Goal: Contribute content: Add original content to the website for others to see

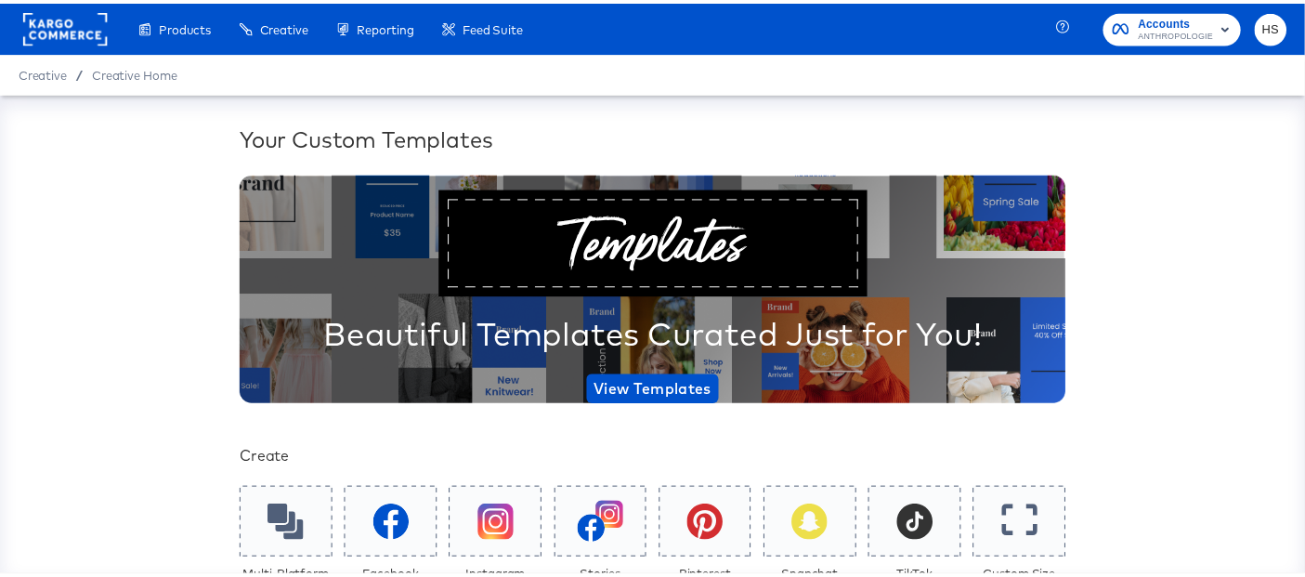
scroll to position [350, 0]
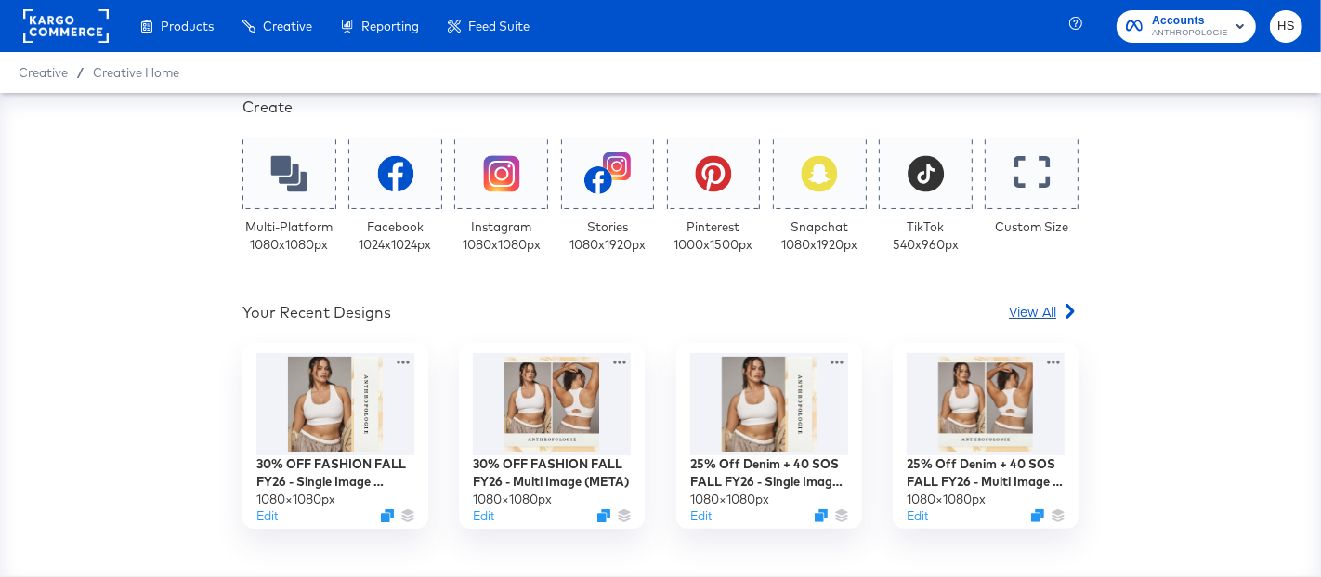
click at [1020, 316] on span "View All" at bounding box center [1032, 311] width 47 height 19
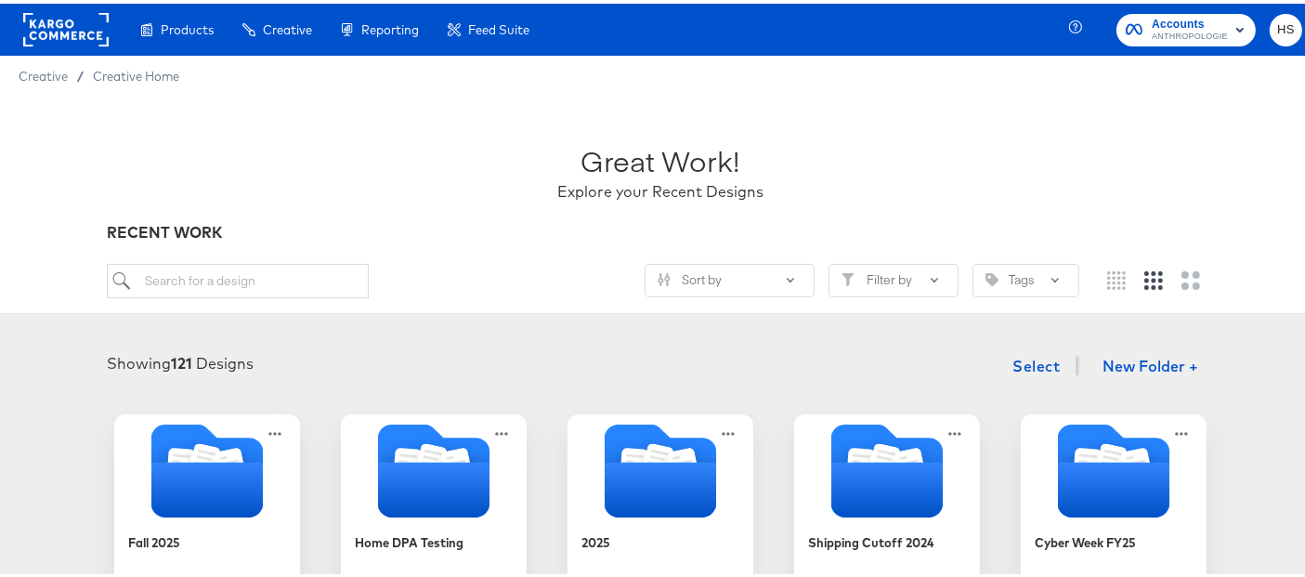
scroll to position [133, 0]
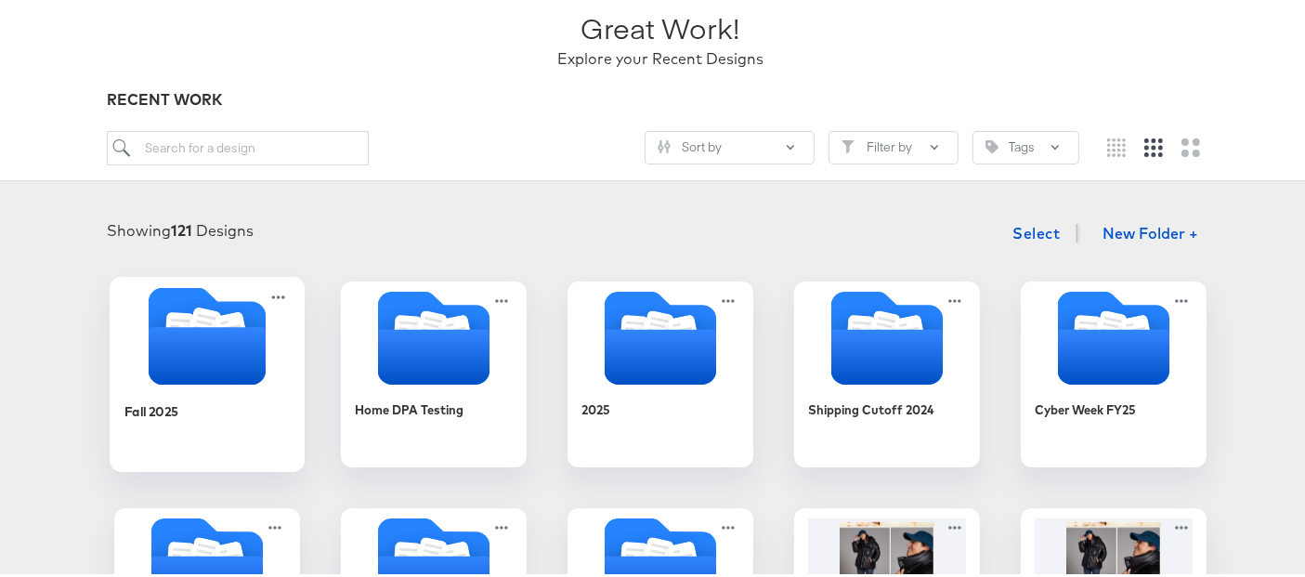
click at [229, 333] on icon "Folder" at bounding box center [207, 352] width 117 height 58
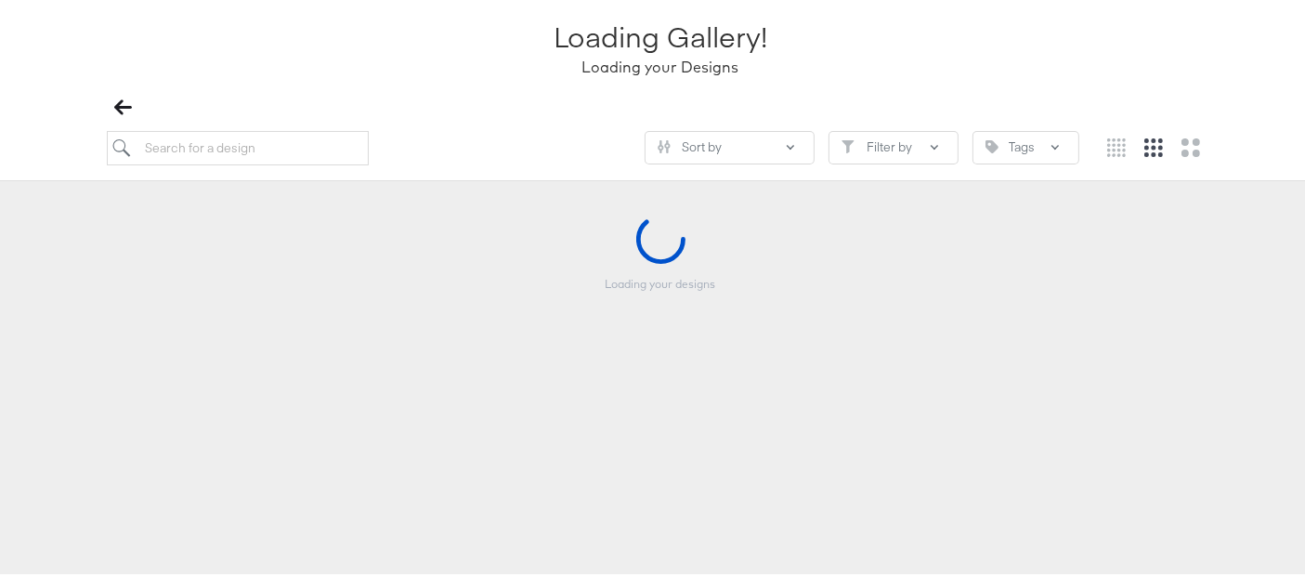
scroll to position [132, 0]
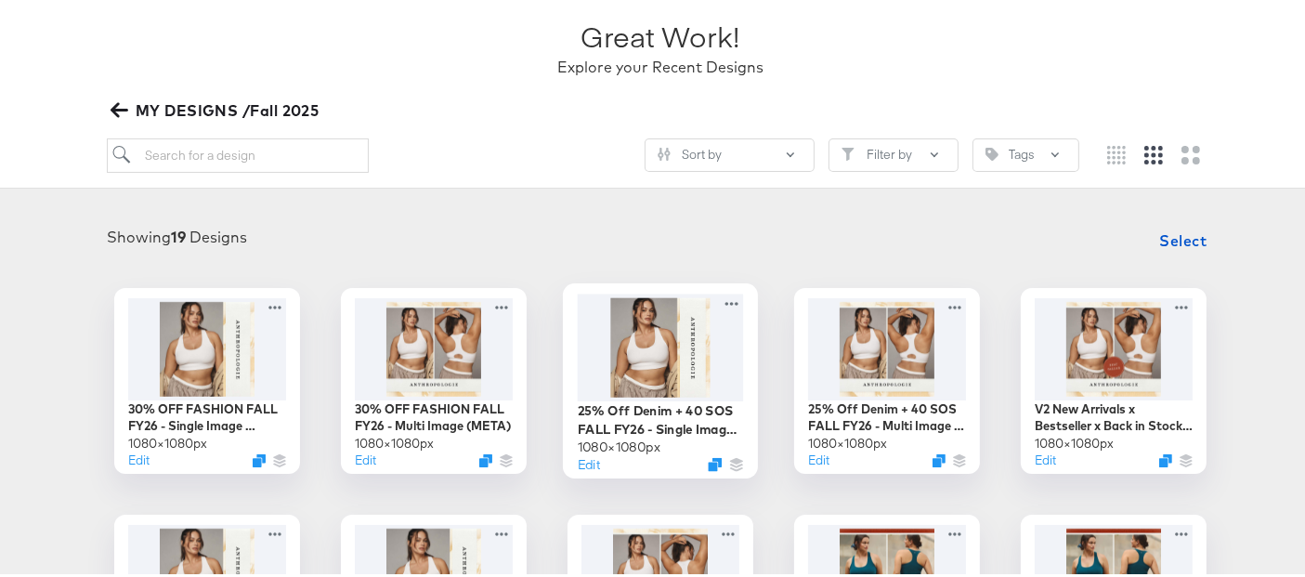
scroll to position [785, 0]
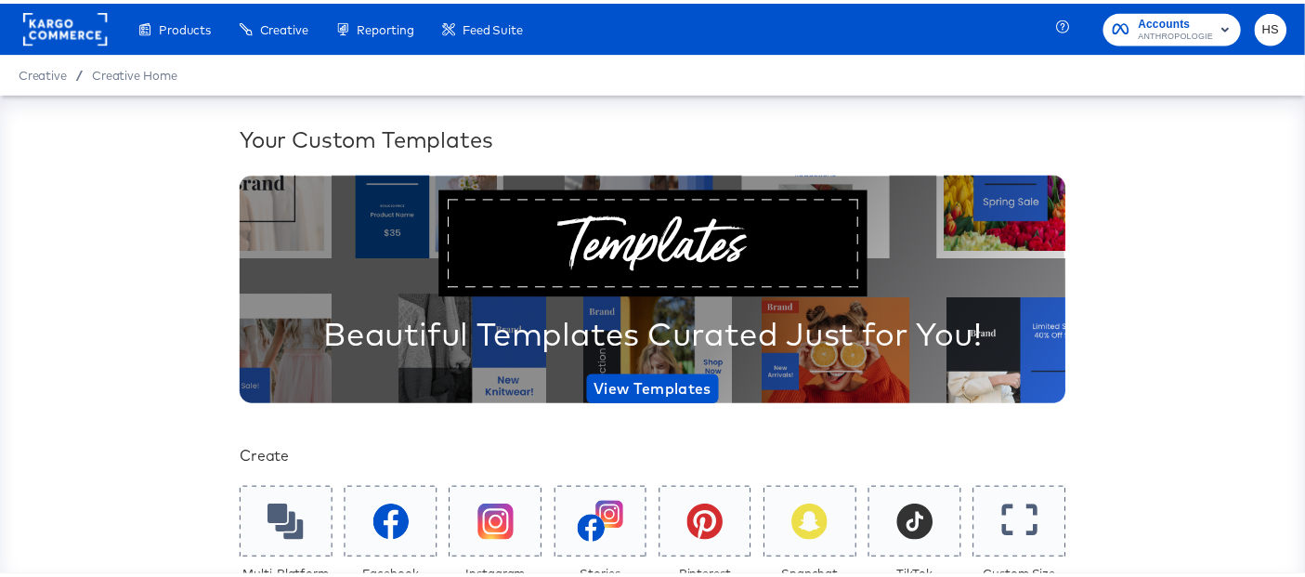
scroll to position [503, 0]
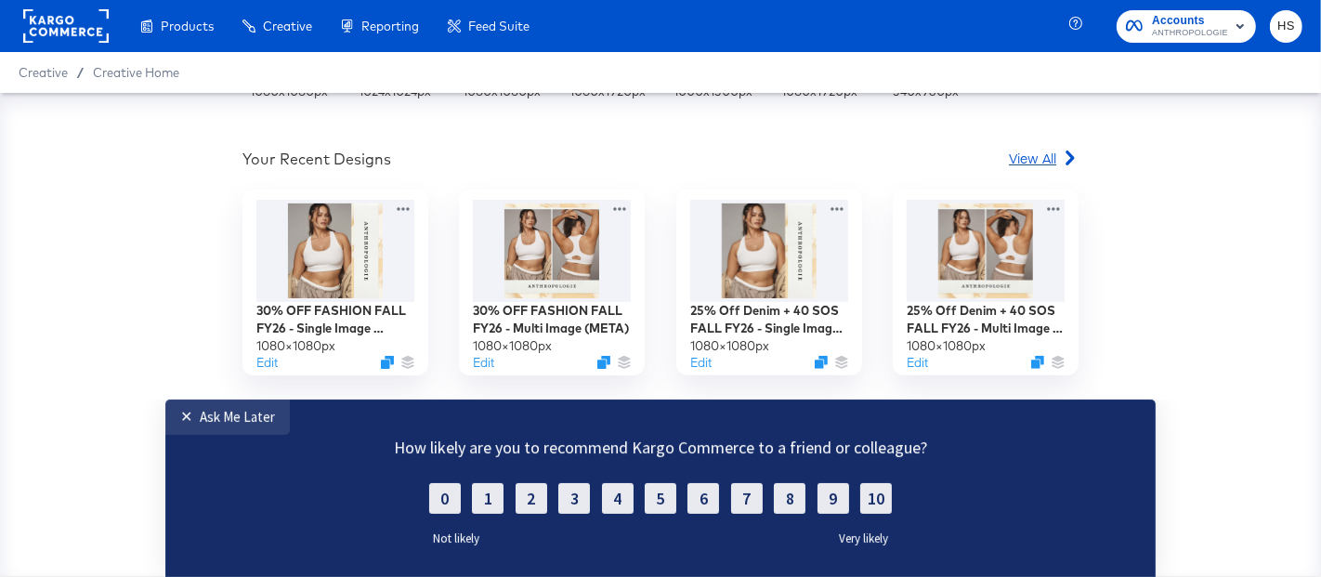
click at [1022, 157] on span "View All" at bounding box center [1032, 158] width 47 height 19
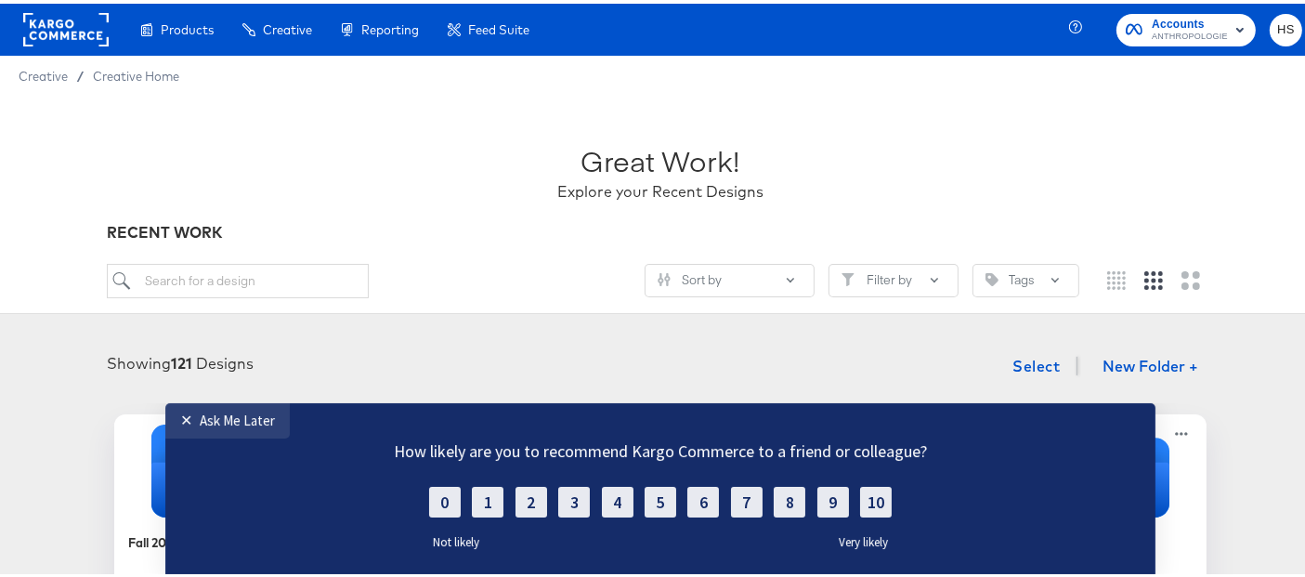
scroll to position [233, 0]
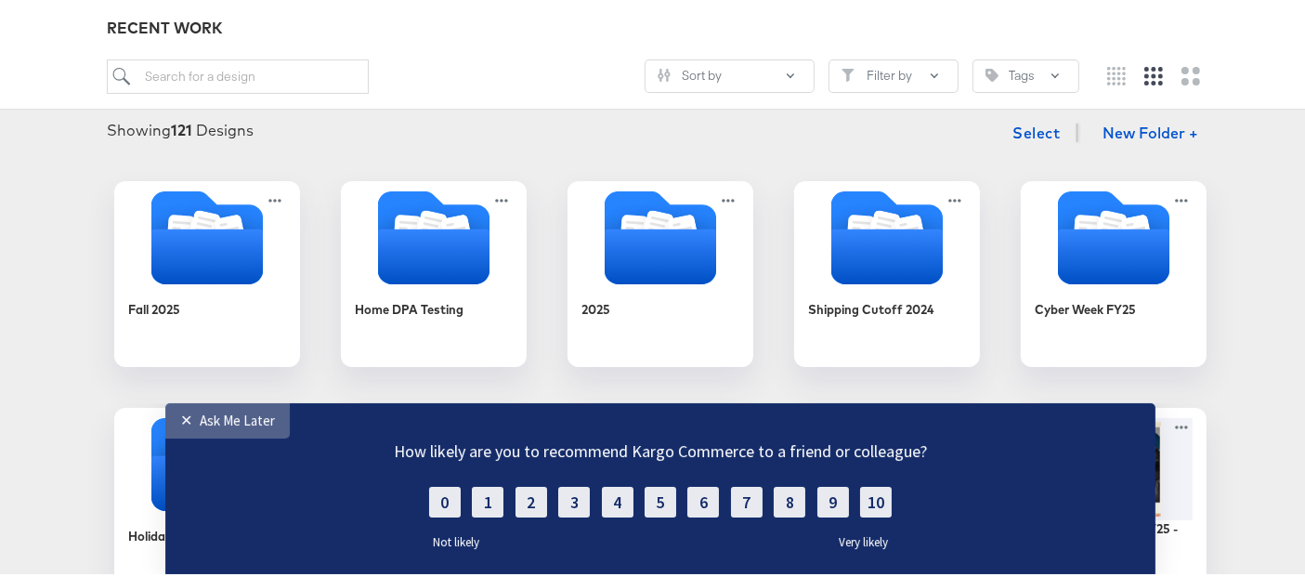
click at [204, 423] on div "Ask Me Later" at bounding box center [237, 420] width 75 height 18
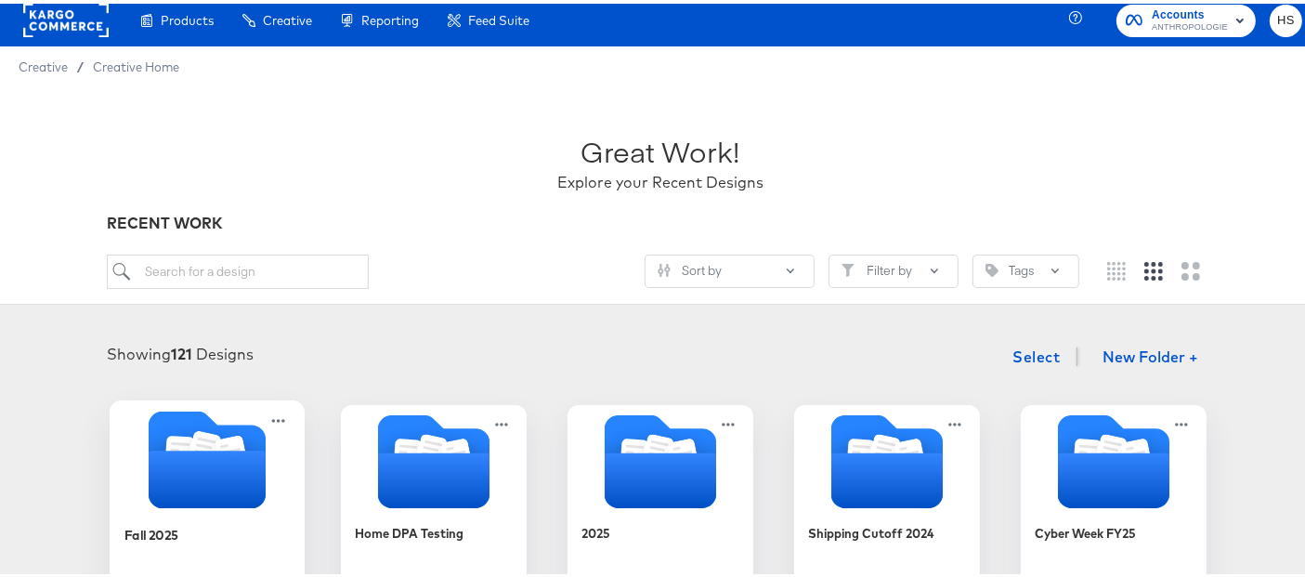
scroll to position [7, 0]
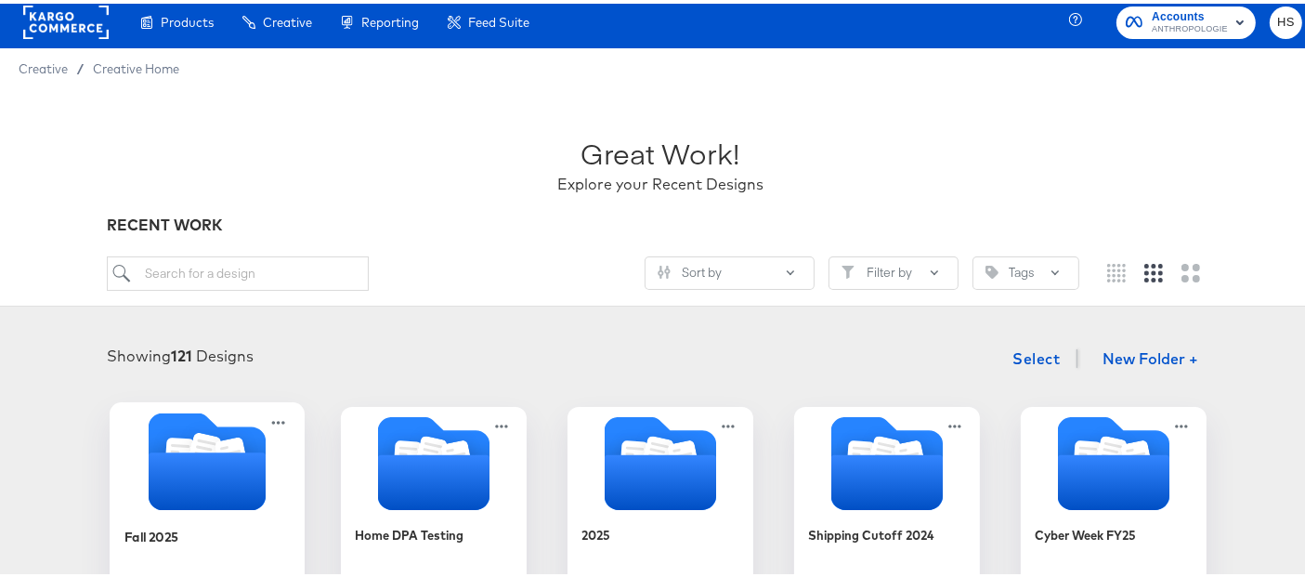
click at [202, 478] on icon "Folder" at bounding box center [207, 478] width 117 height 58
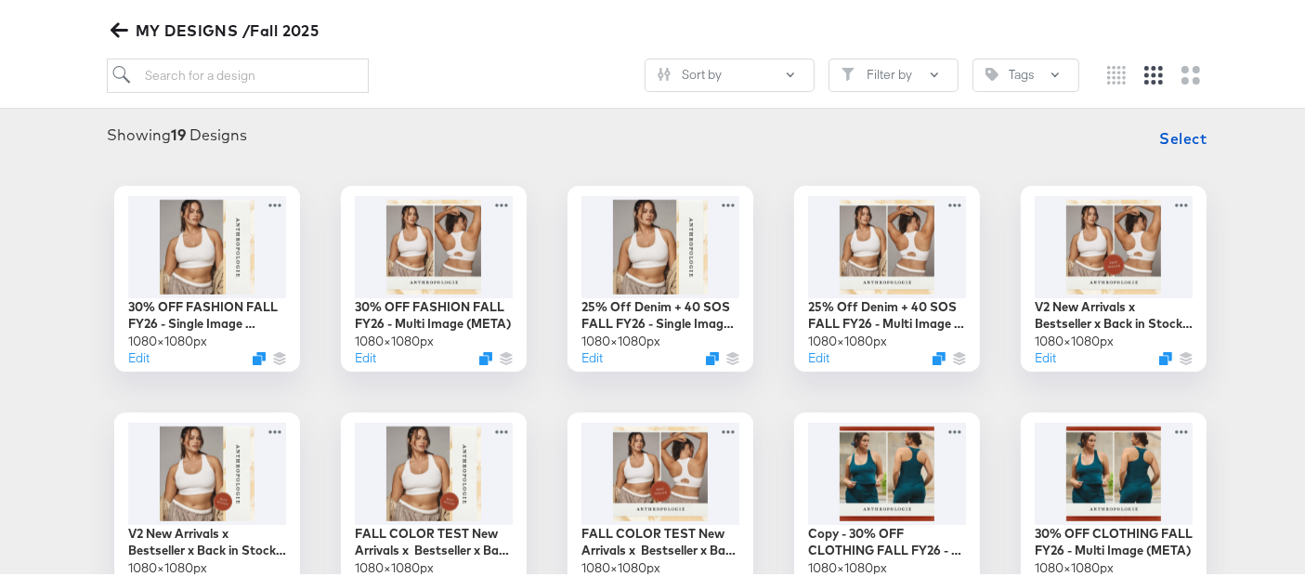
scroll to position [225, 0]
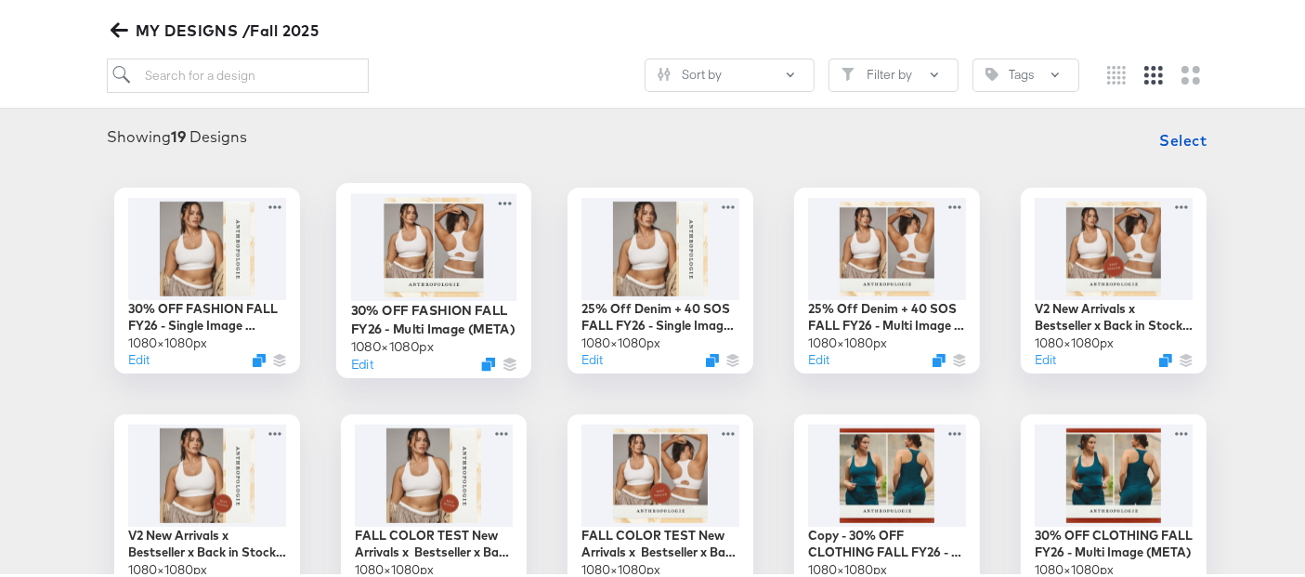
click at [450, 250] on div at bounding box center [434, 242] width 166 height 107
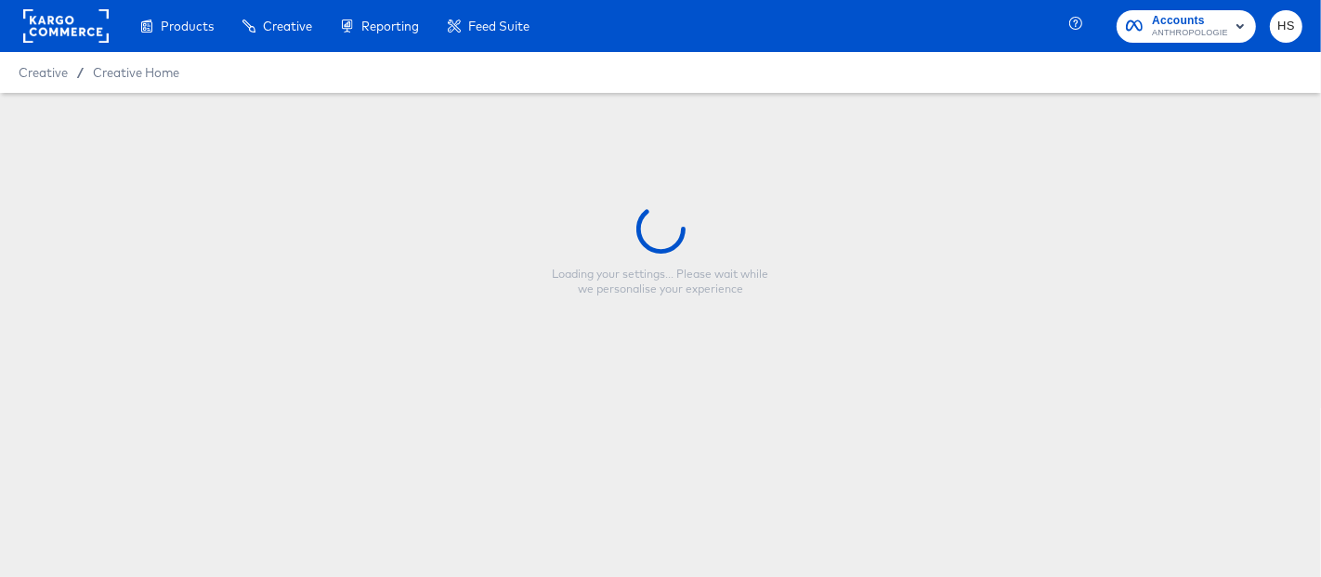
type input "30% OFF FASHION FALL FY26 - Multi Image (META)"
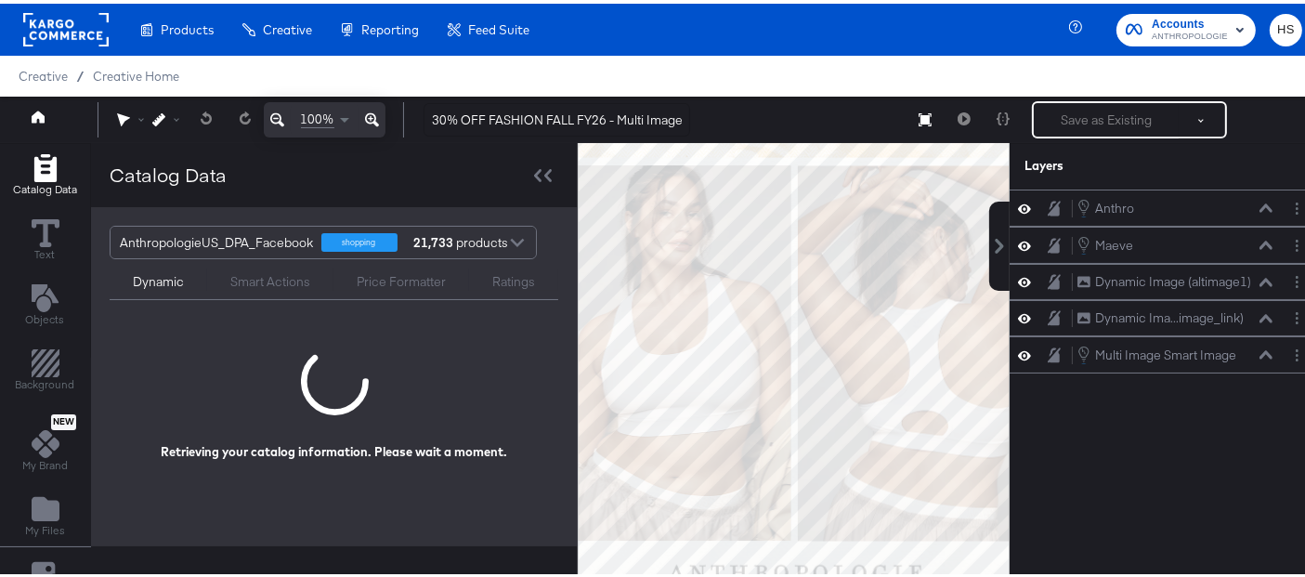
click at [517, 279] on div "Ratings" at bounding box center [513, 278] width 43 height 18
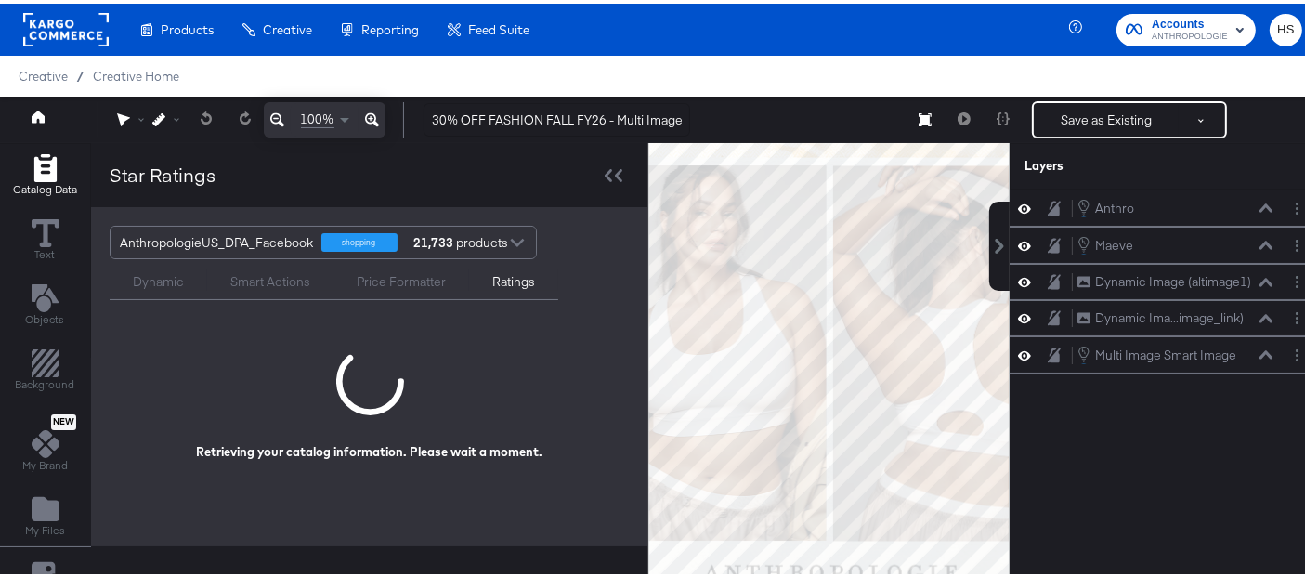
click at [279, 115] on icon at bounding box center [277, 116] width 14 height 22
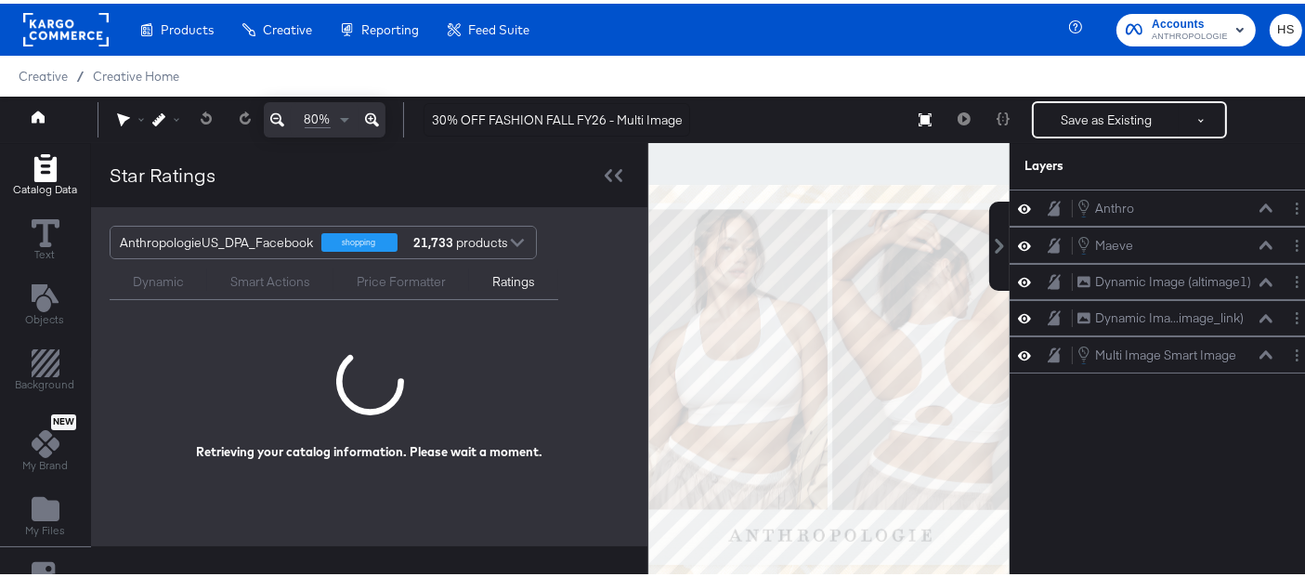
click at [279, 115] on icon at bounding box center [277, 116] width 14 height 22
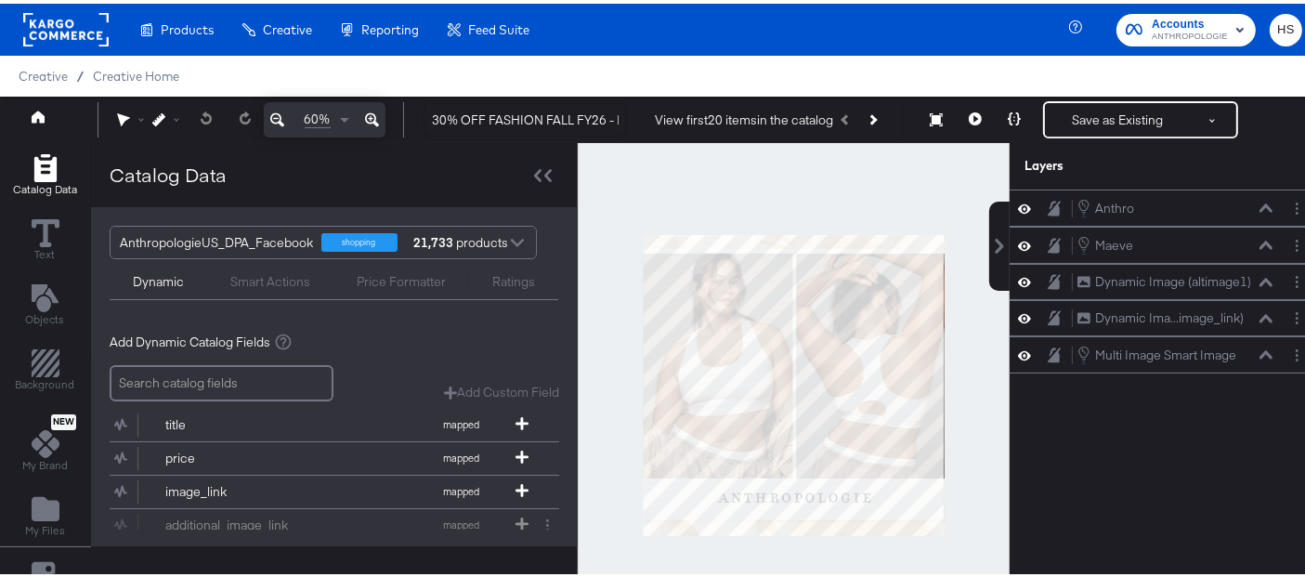
click at [502, 283] on div "Ratings" at bounding box center [513, 278] width 43 height 18
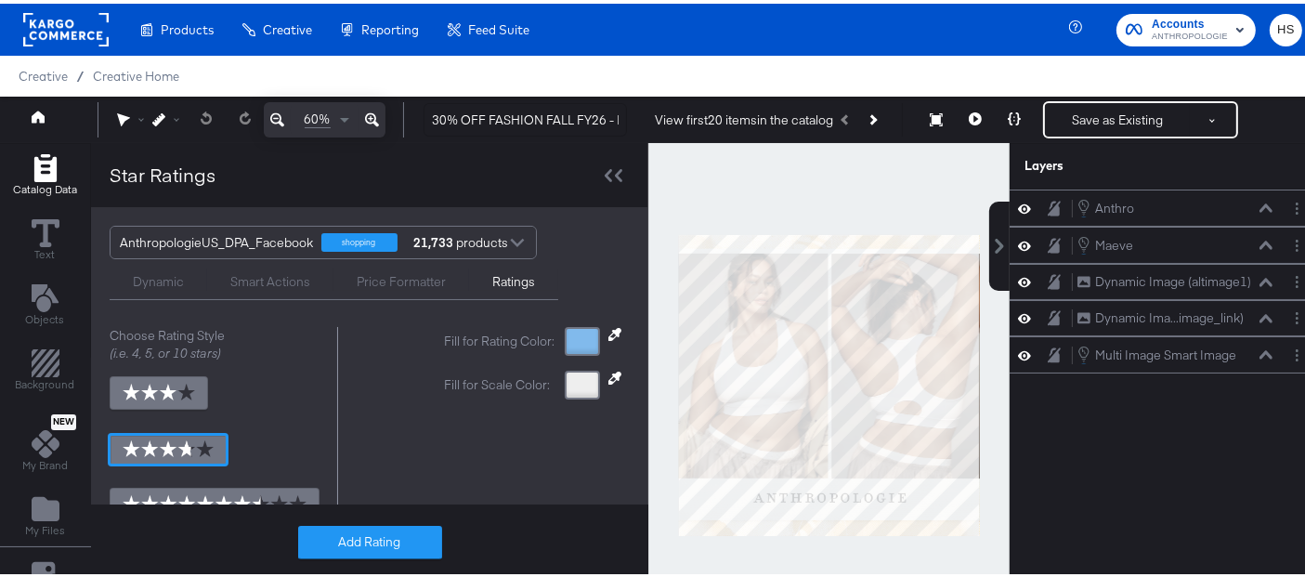
scroll to position [34, 0]
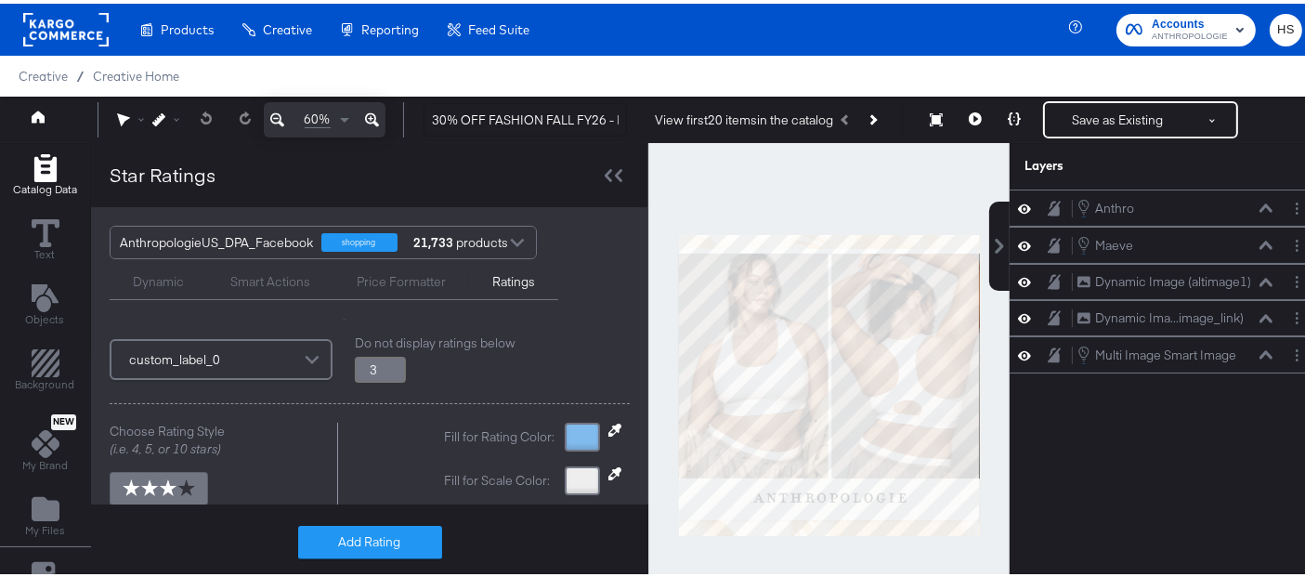
type input "3.25"
click at [393, 357] on input "3.25" at bounding box center [380, 366] width 51 height 26
type input "3.8"
type input "3.5"
type input "3.8"
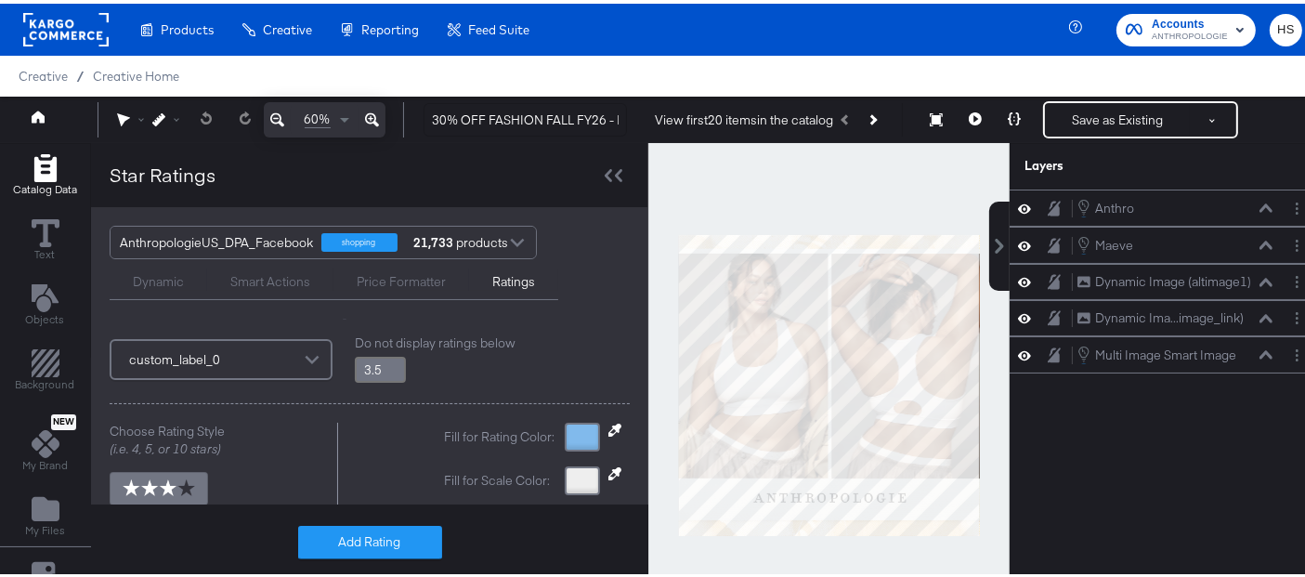
click at [393, 359] on input "3.5" at bounding box center [380, 366] width 51 height 26
type input "3.75"
type input "3.8"
click at [393, 359] on input "3.75" at bounding box center [380, 366] width 51 height 26
type input "4"
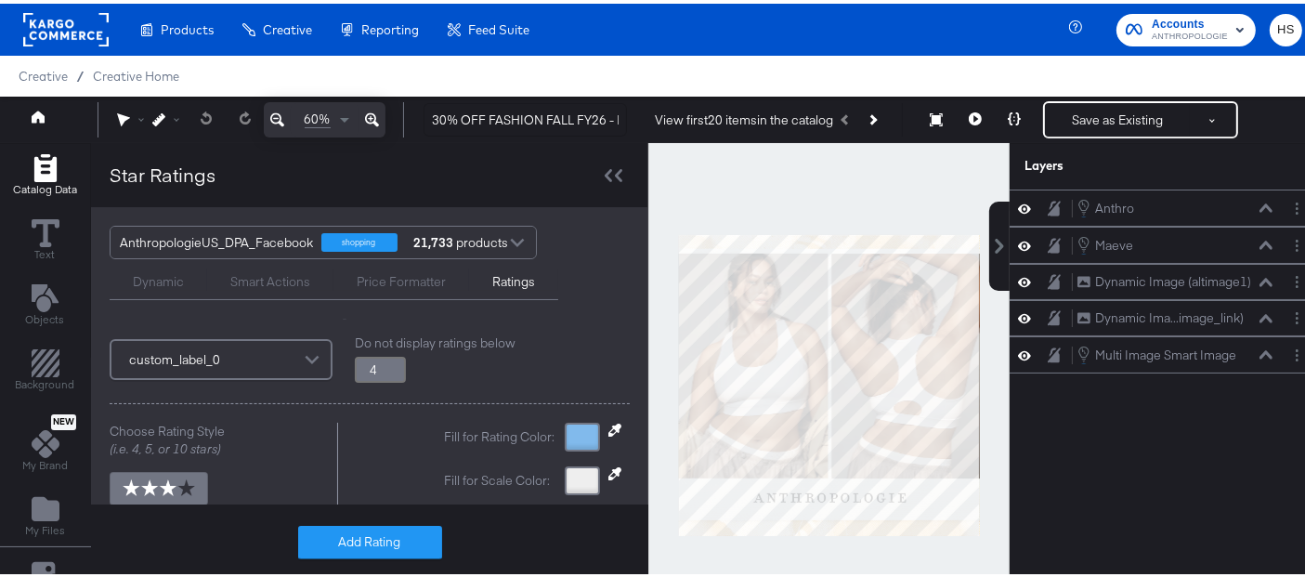
click at [393, 359] on input "4" at bounding box center [380, 366] width 51 height 26
type input "3.8"
type input "3.75"
type input "3.8"
type input "3.75"
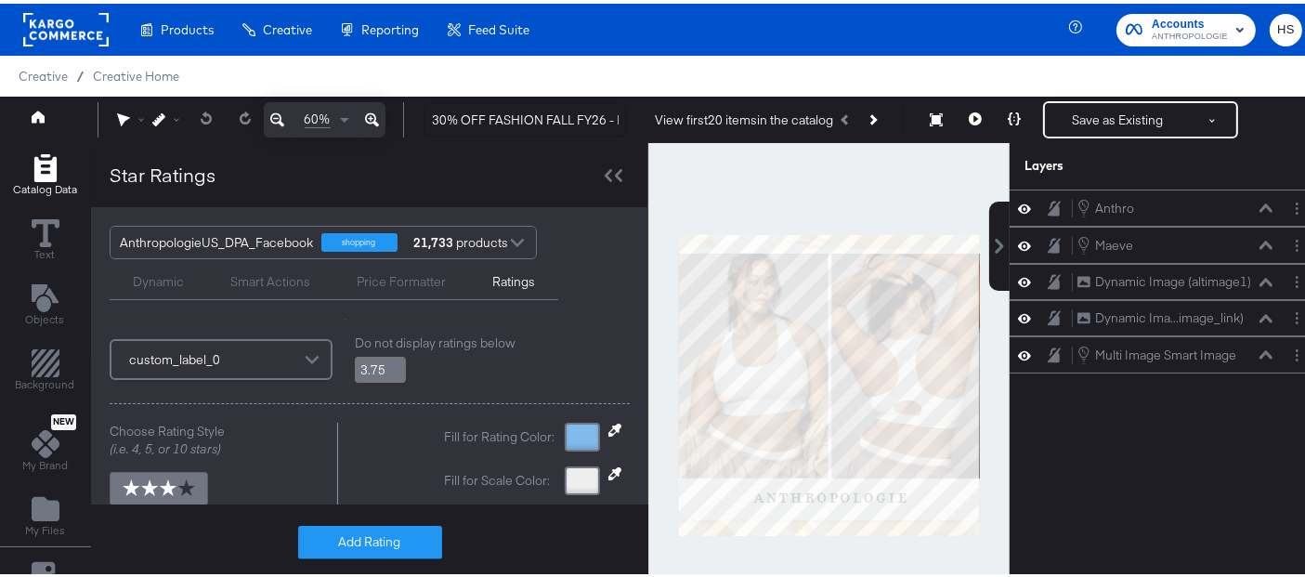
click at [390, 371] on input "3.75" at bounding box center [380, 366] width 51 height 26
click at [463, 372] on div "Do not display ratings below 3.75" at bounding box center [492, 356] width 275 height 50
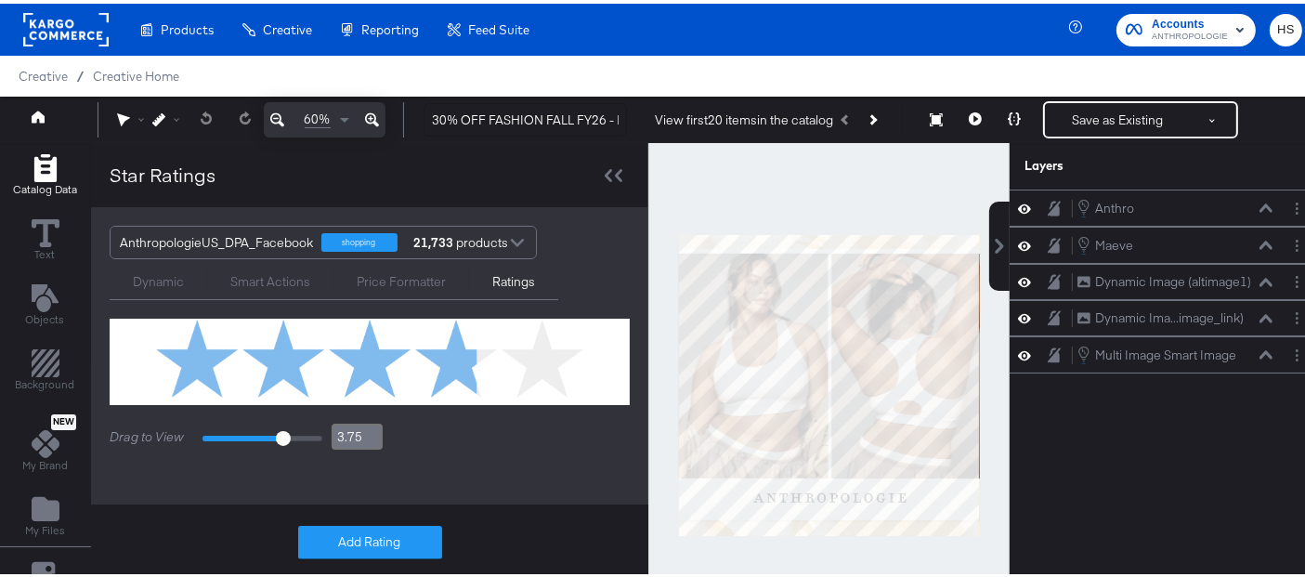
scroll to position [412, 0]
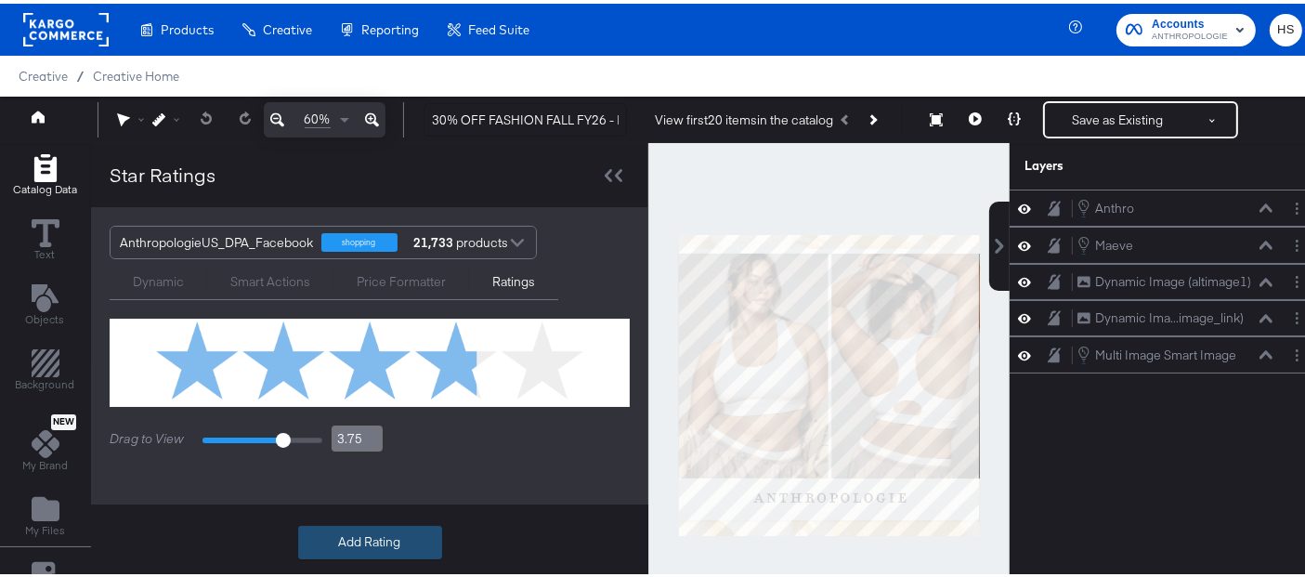
click at [367, 537] on button "Add Rating" at bounding box center [370, 538] width 144 height 33
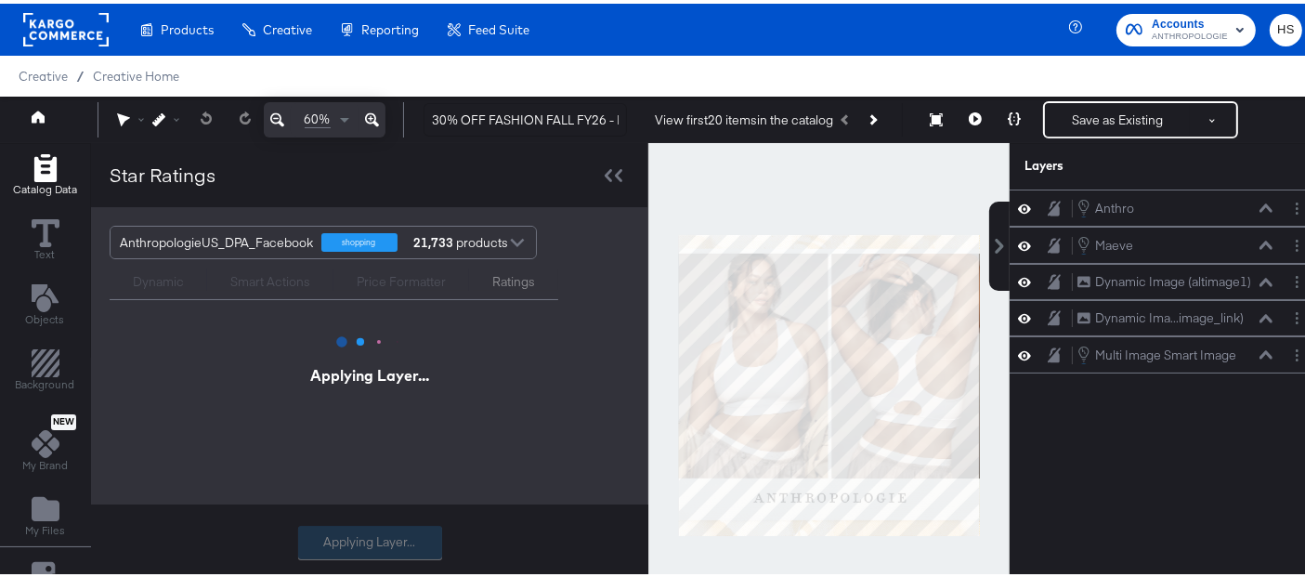
scroll to position [0, 0]
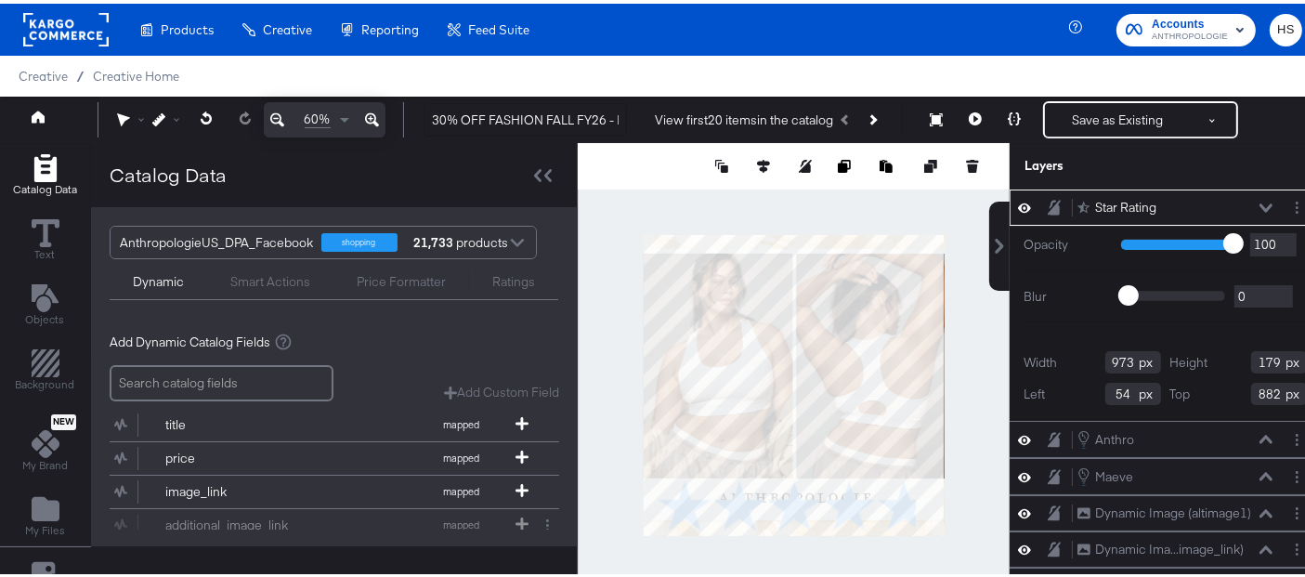
type input "276"
type input "51"
type input "1010"
type input "24"
type input "0"
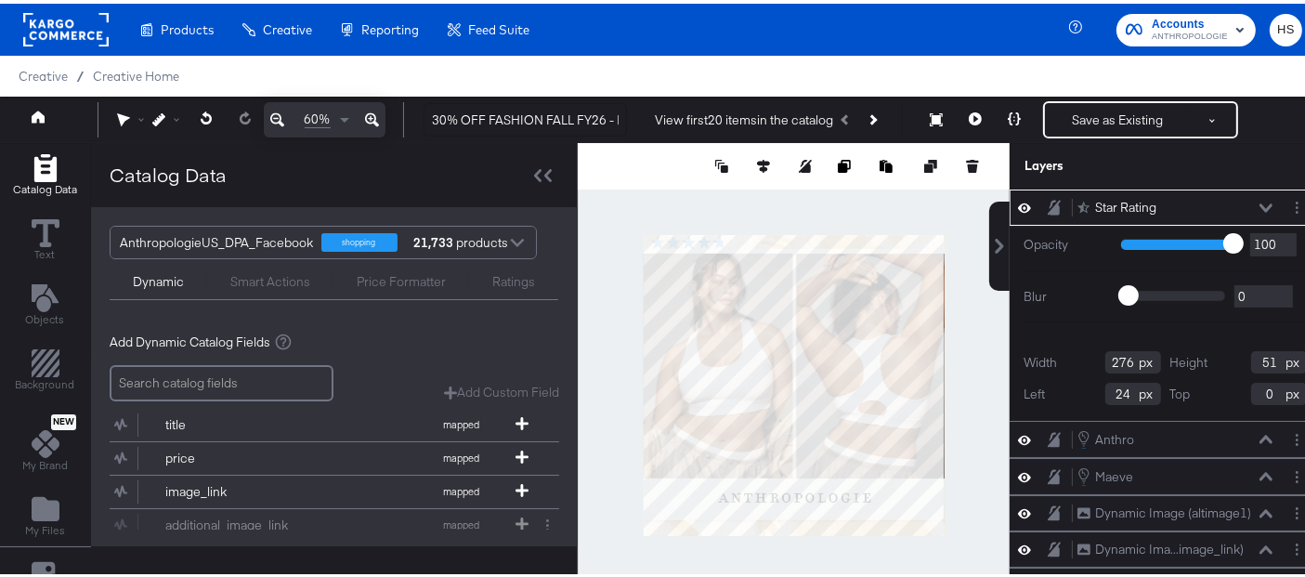
click at [611, 272] on div at bounding box center [794, 381] width 432 height 485
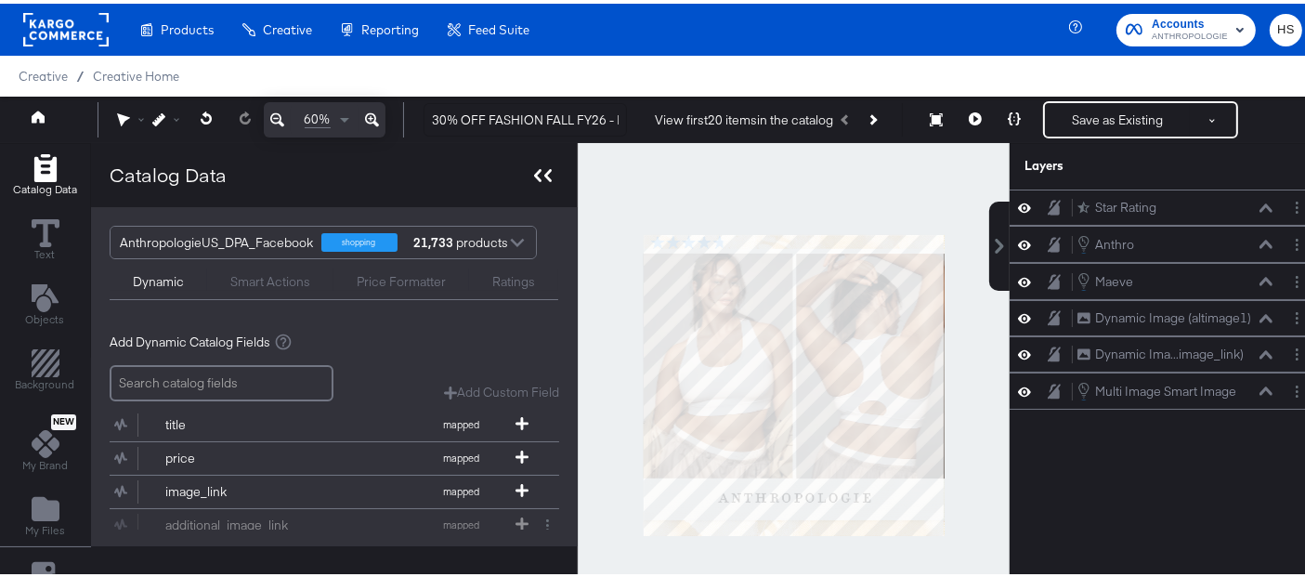
click at [548, 173] on icon at bounding box center [543, 171] width 18 height 13
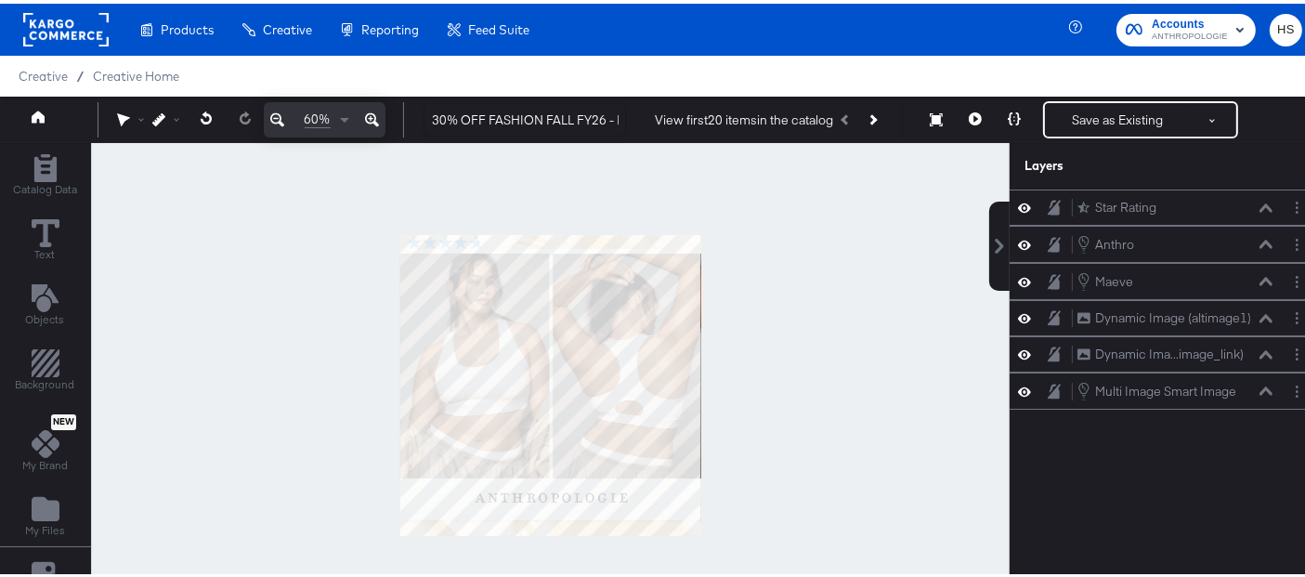
click at [368, 115] on icon at bounding box center [372, 117] width 14 height 14
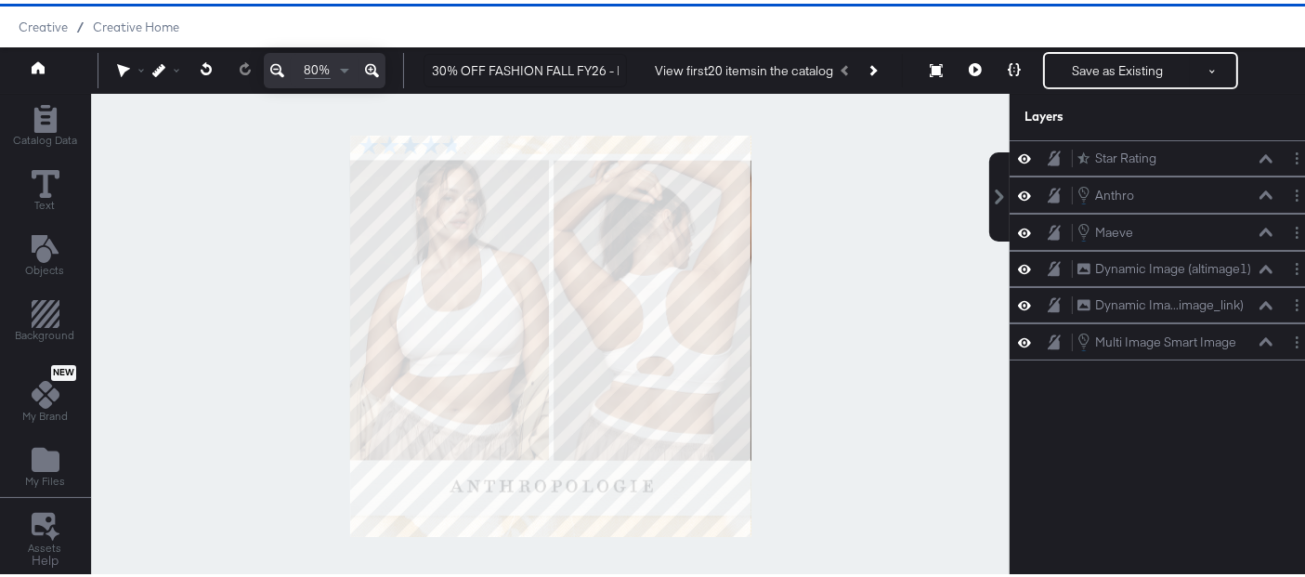
scroll to position [24, 0]
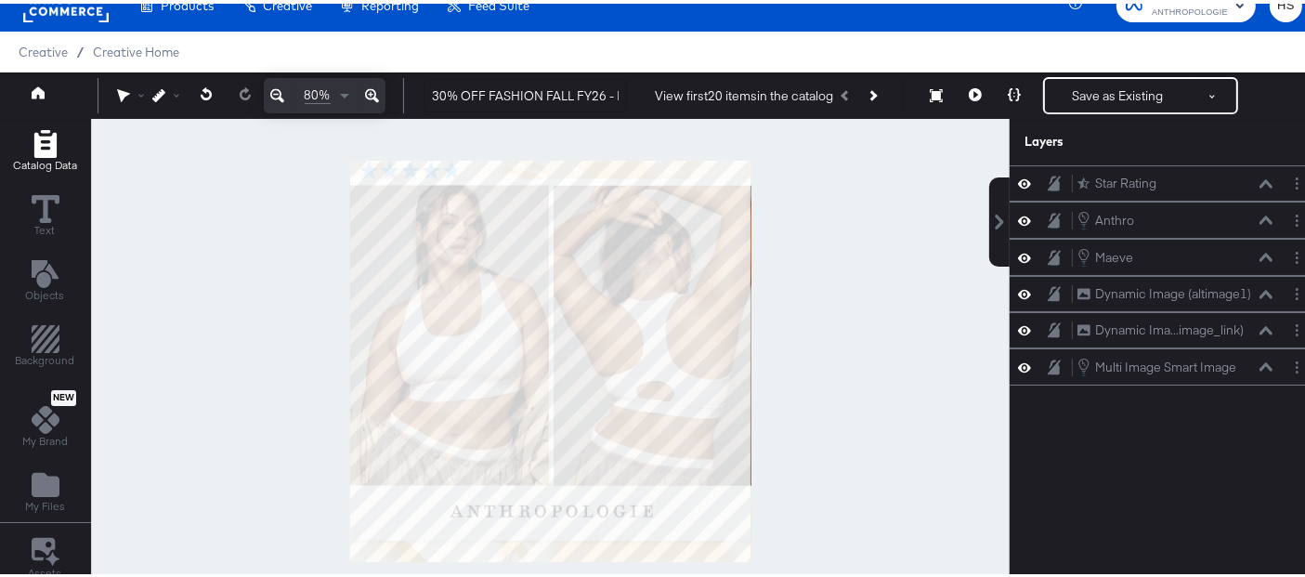
click at [37, 139] on icon "Add Rectangle" at bounding box center [44, 140] width 22 height 28
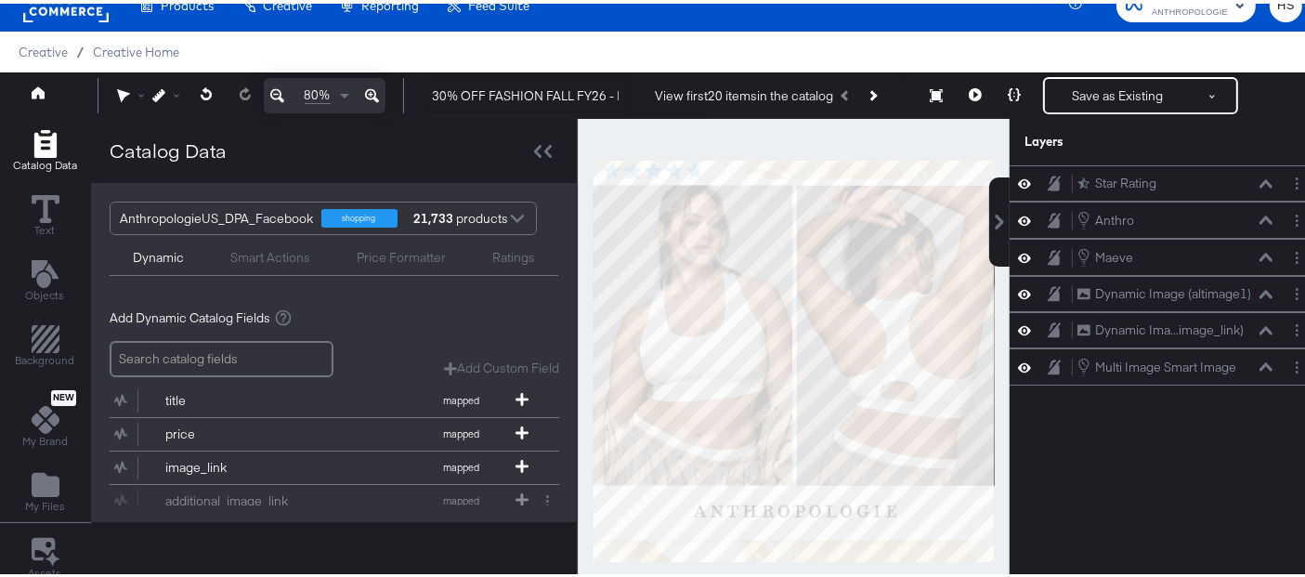
click at [501, 258] on div "Ratings" at bounding box center [513, 254] width 43 height 18
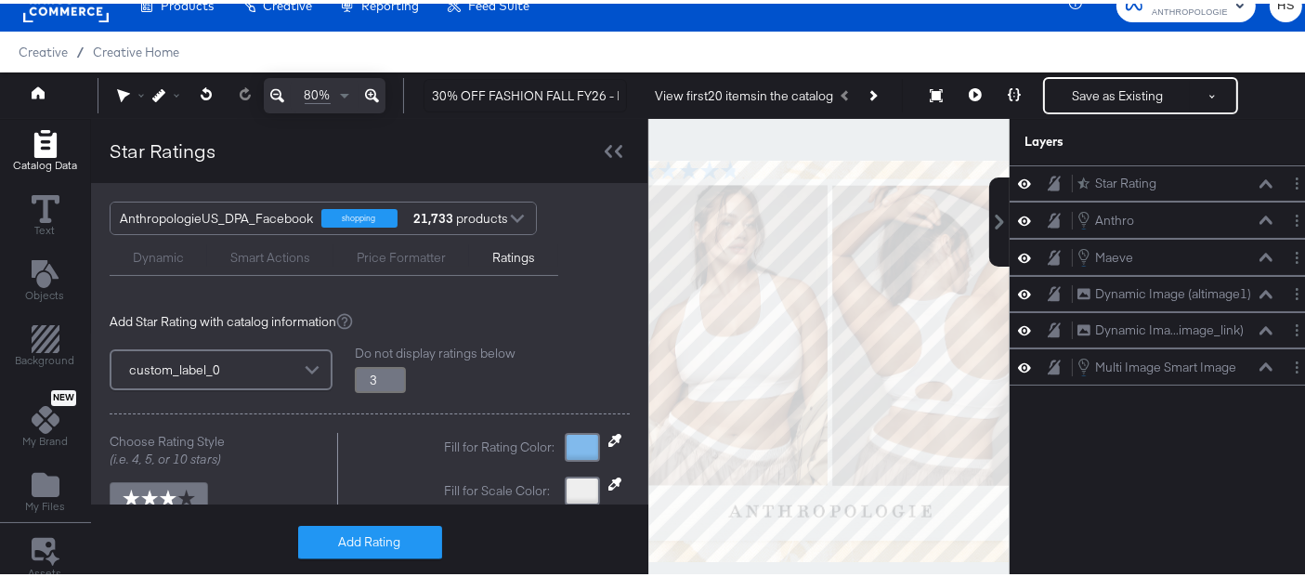
click at [502, 255] on div "Ratings" at bounding box center [513, 254] width 43 height 18
type input "3.8"
click at [608, 150] on icon at bounding box center [608, 147] width 7 height 13
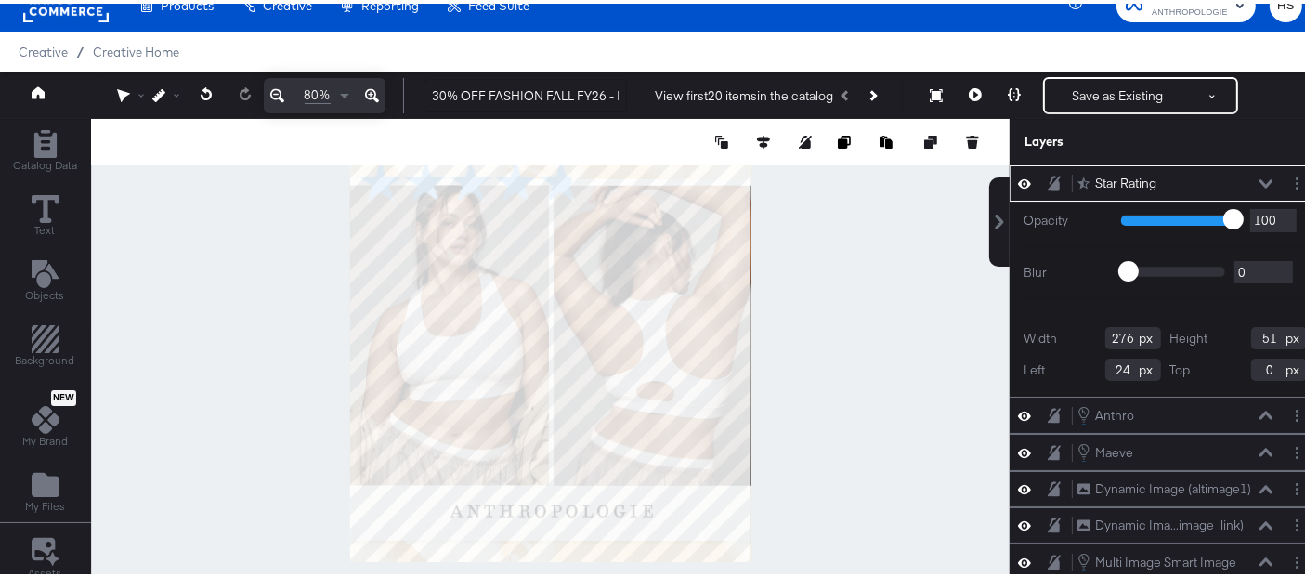
type input "322"
type input "67"
type input "364"
type input "427"
type input "598"
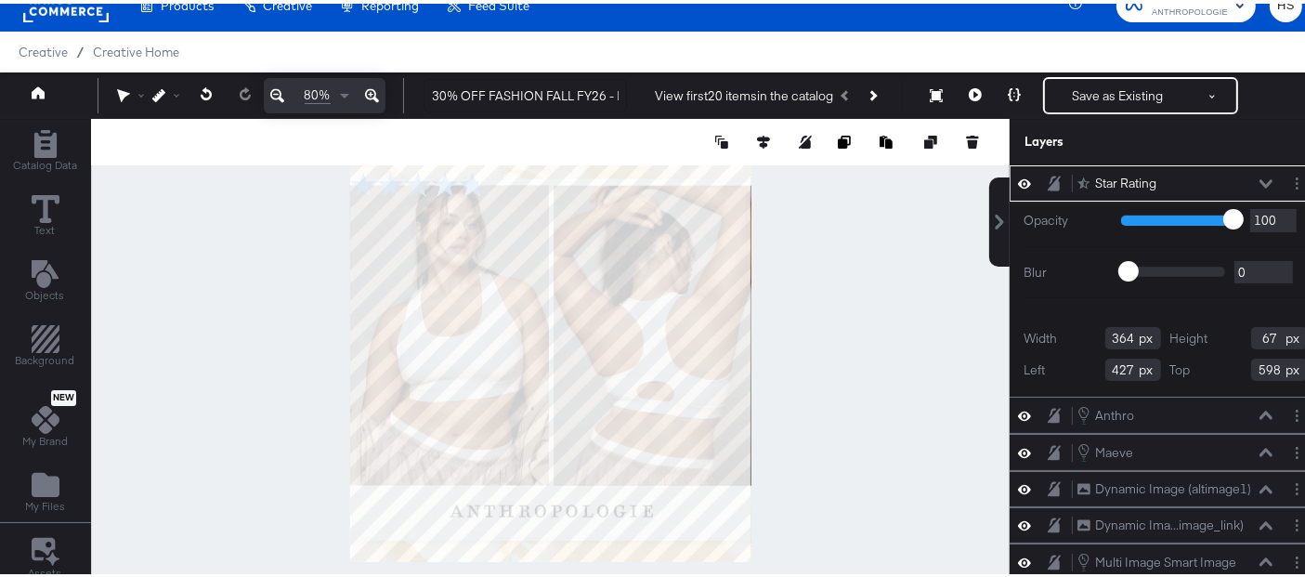
type input "26"
type input "33"
click at [59, 141] on div "Catalog Data" at bounding box center [45, 147] width 64 height 43
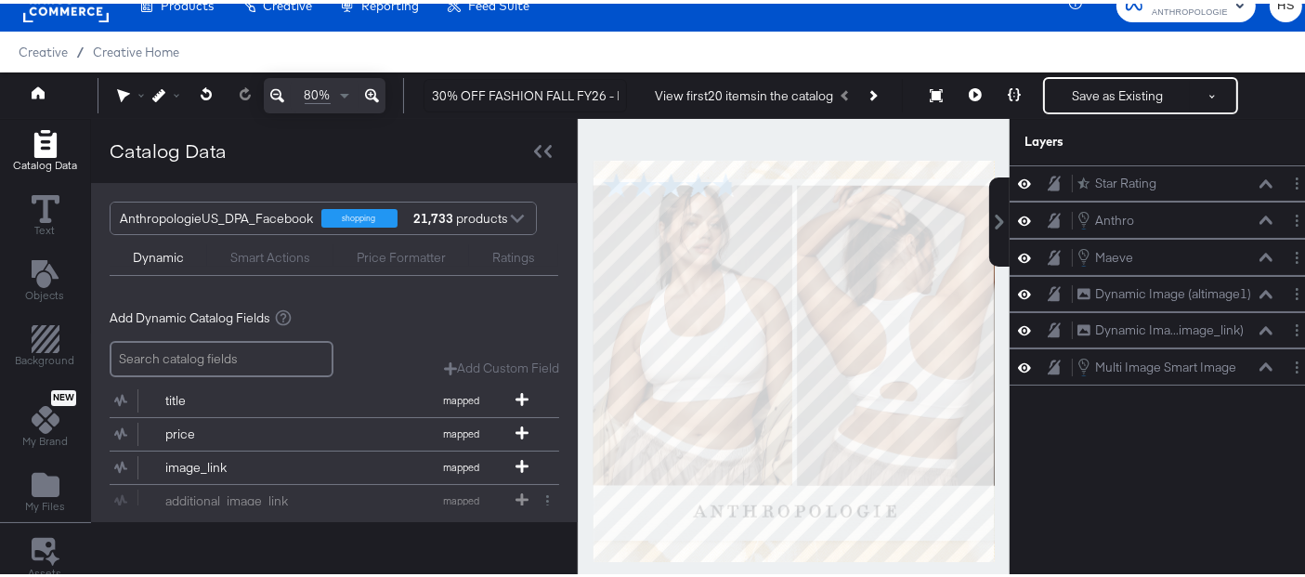
click at [509, 255] on div "Ratings" at bounding box center [513, 254] width 43 height 18
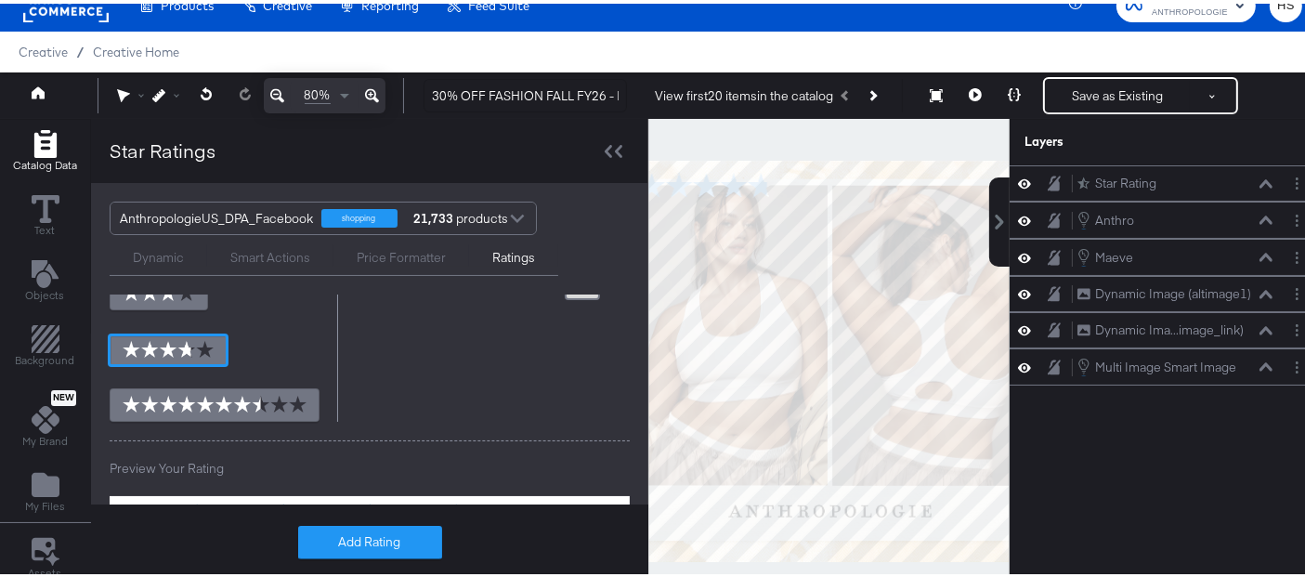
scroll to position [90, 0]
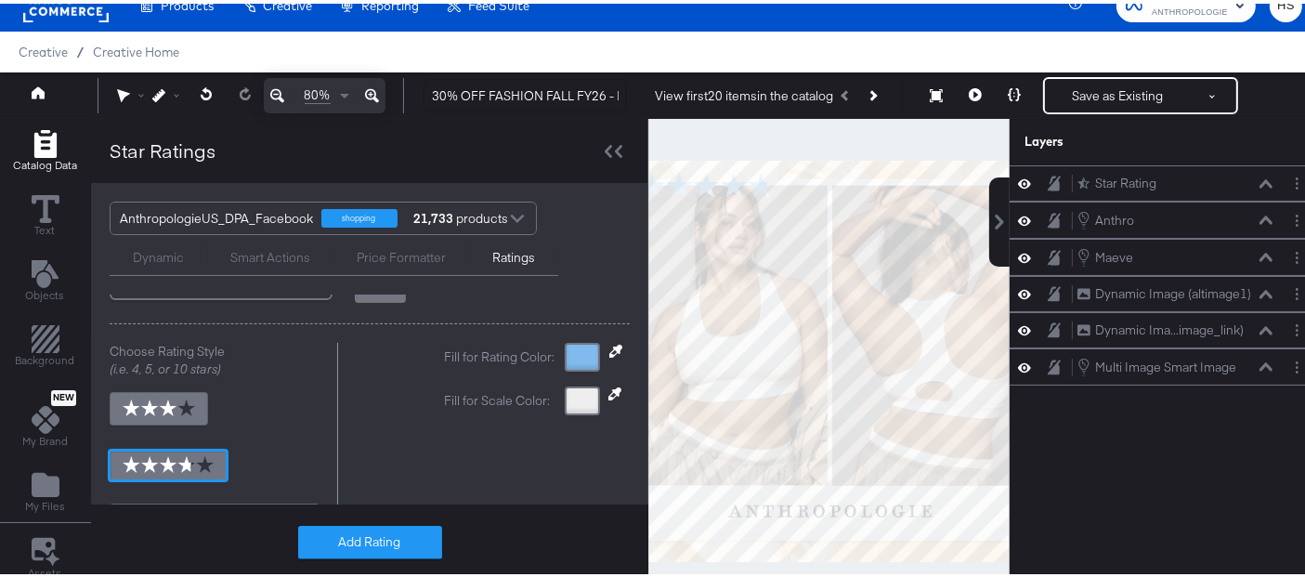
click at [609, 346] on icon at bounding box center [615, 347] width 13 height 13
click at [568, 349] on div at bounding box center [582, 353] width 35 height 29
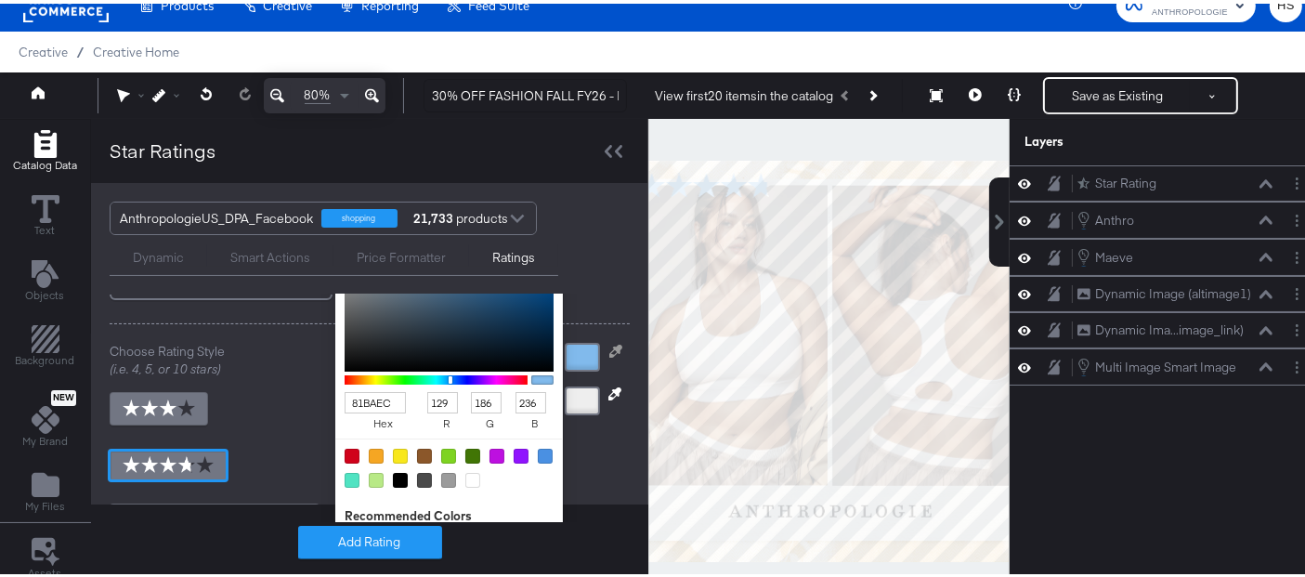
click at [268, 360] on div "(i.e. 4, 5, or 10 stars)" at bounding box center [217, 366] width 214 height 18
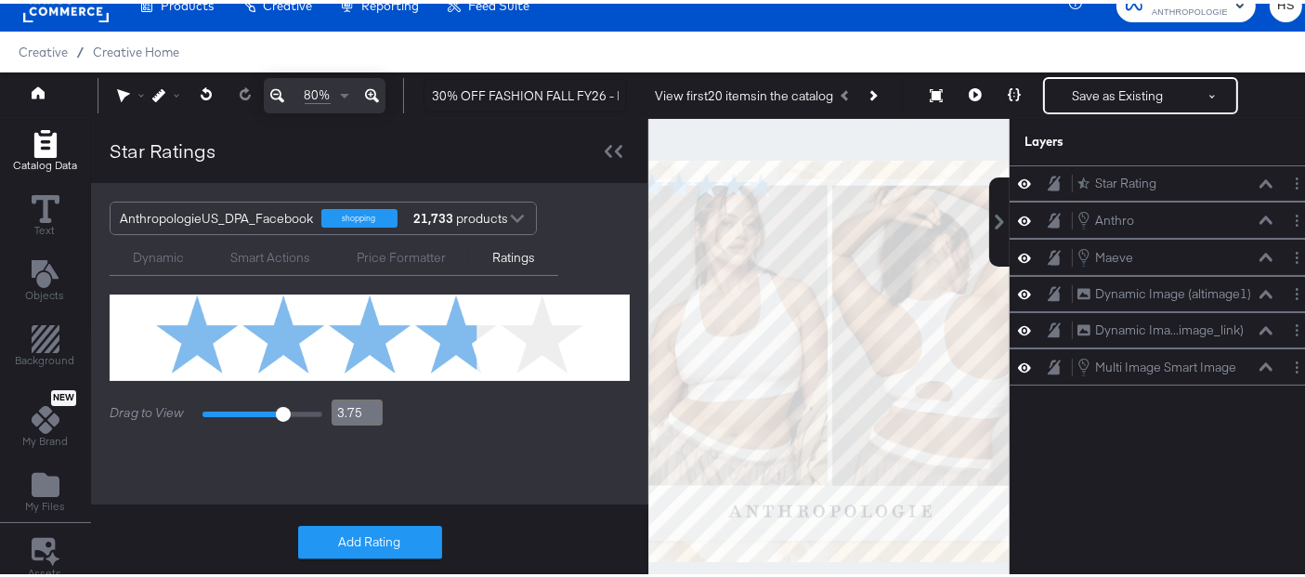
scroll to position [399, 0]
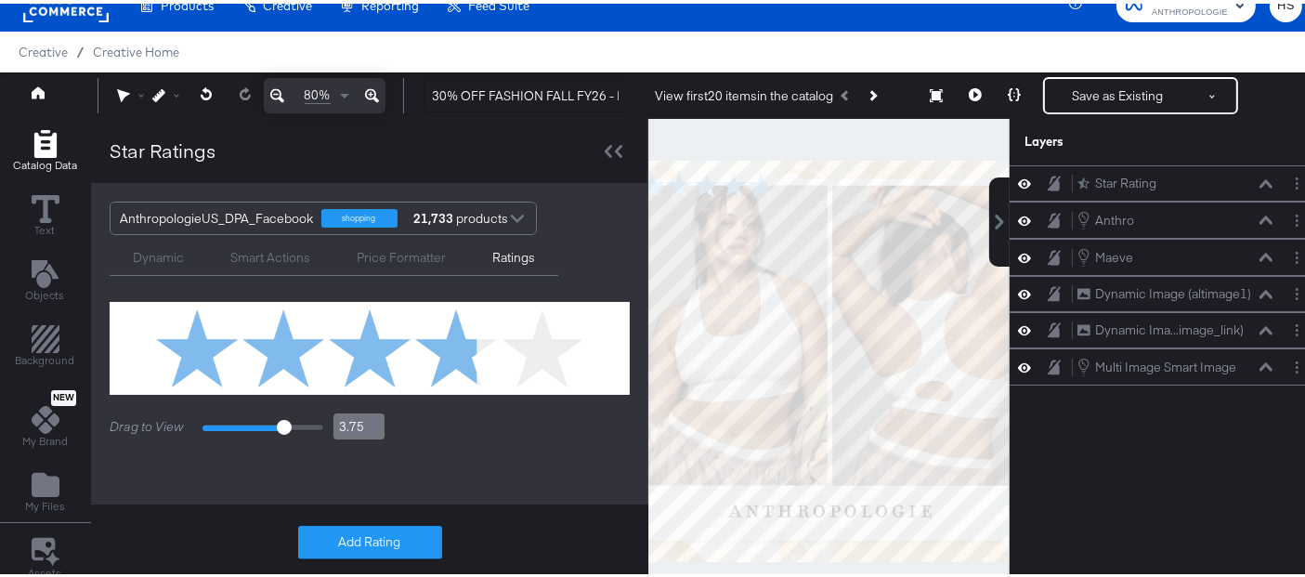
type input "4.1"
type input "4.3"
type input "4.6"
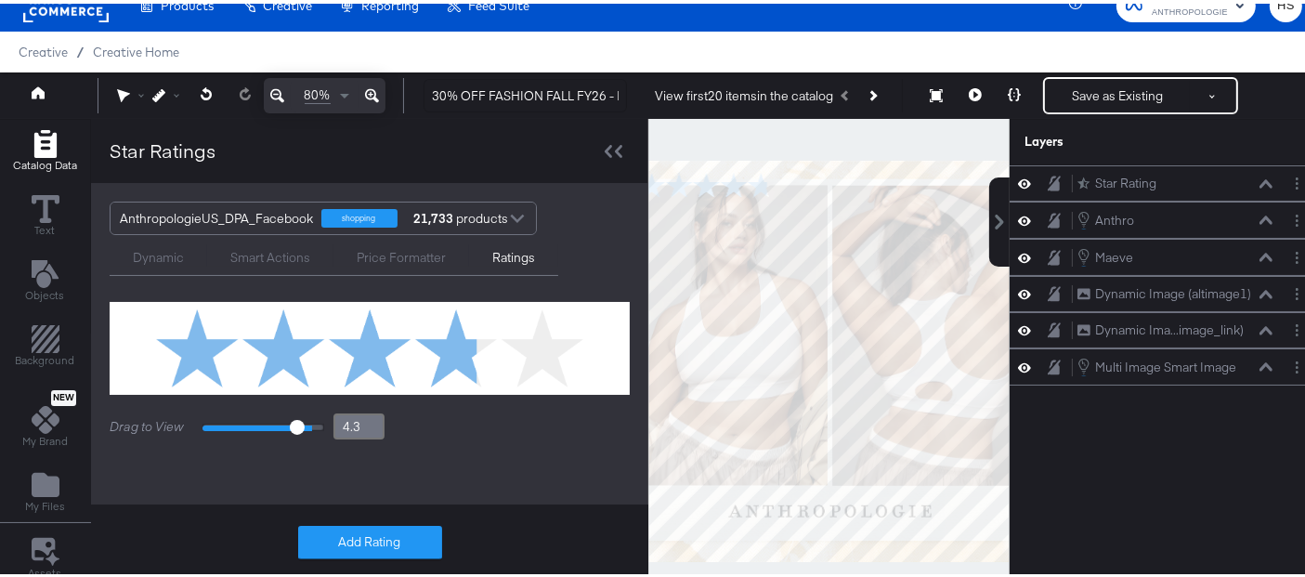
type input "4.6"
type input "4.7"
type input "4.8"
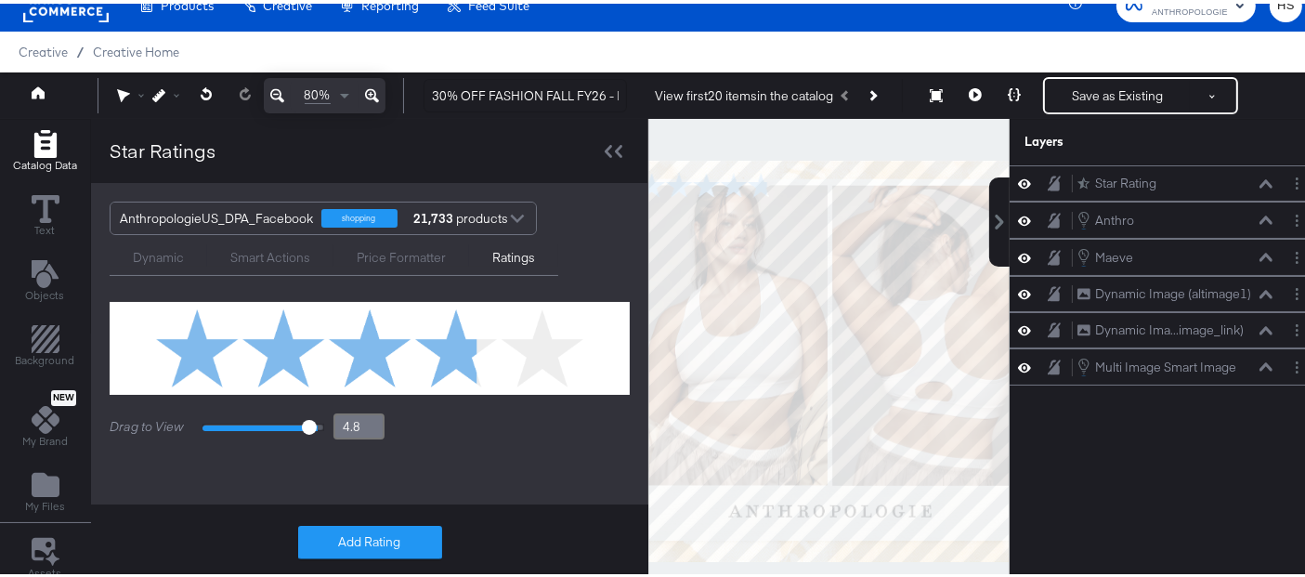
type input "4.9"
type input "5"
drag, startPoint x: 284, startPoint y: 423, endPoint x: 320, endPoint y: 424, distance: 36.2
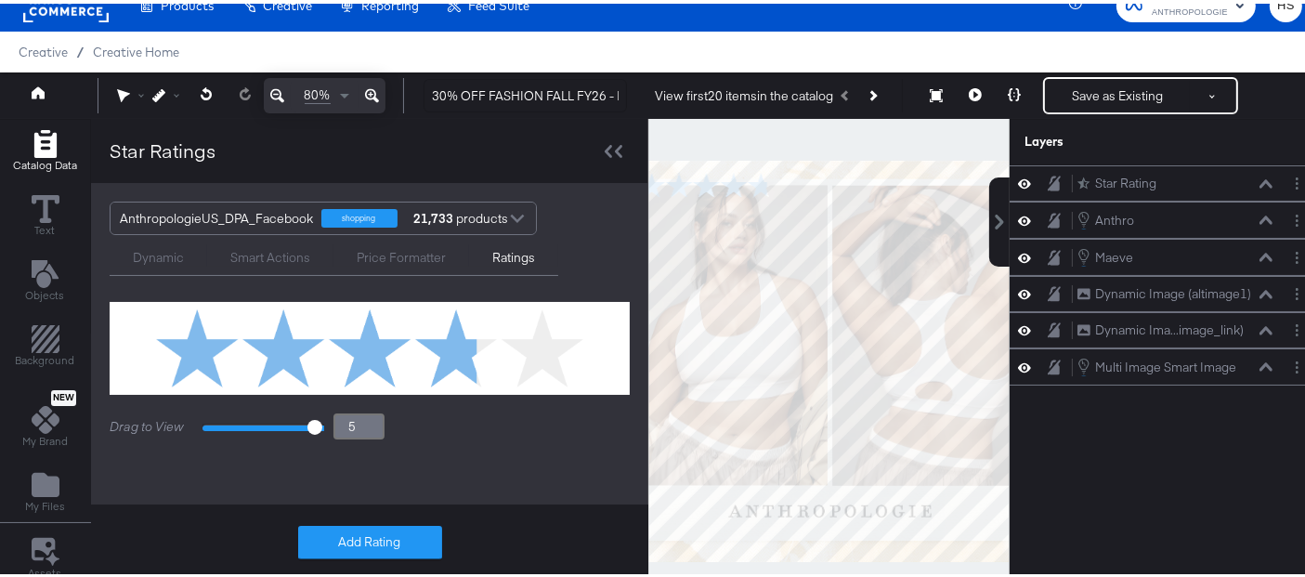
click at [320, 424] on input "range" at bounding box center [264, 423] width 122 height 7
type input "4.8"
type input "4.7"
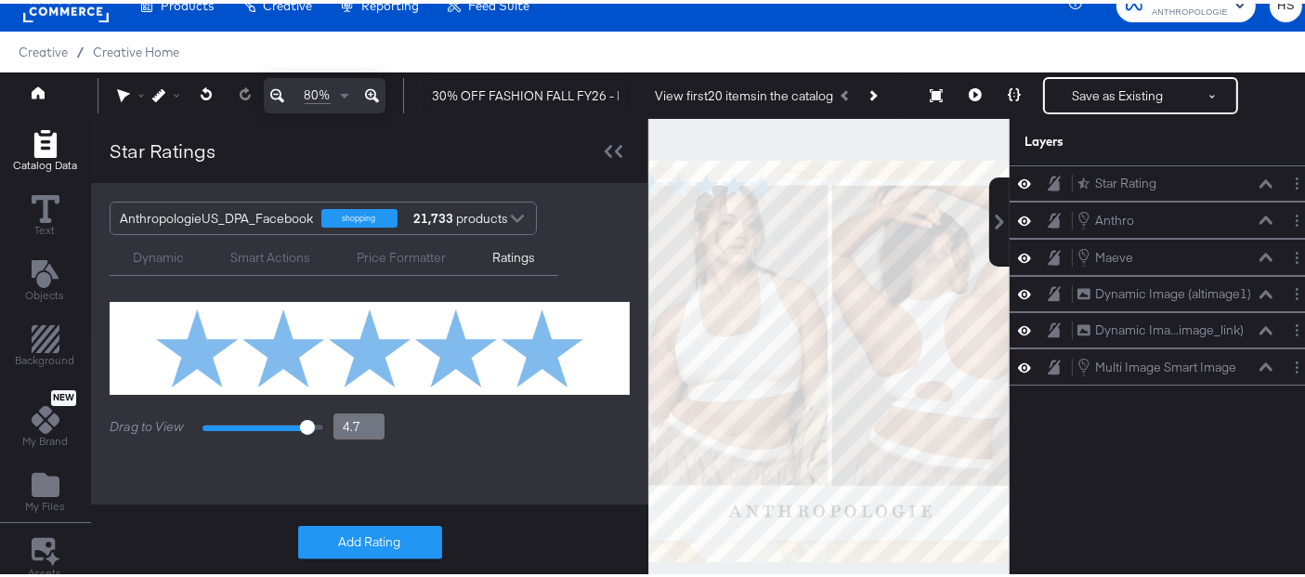
type input "4.6"
type input "4.5"
type input "4.4"
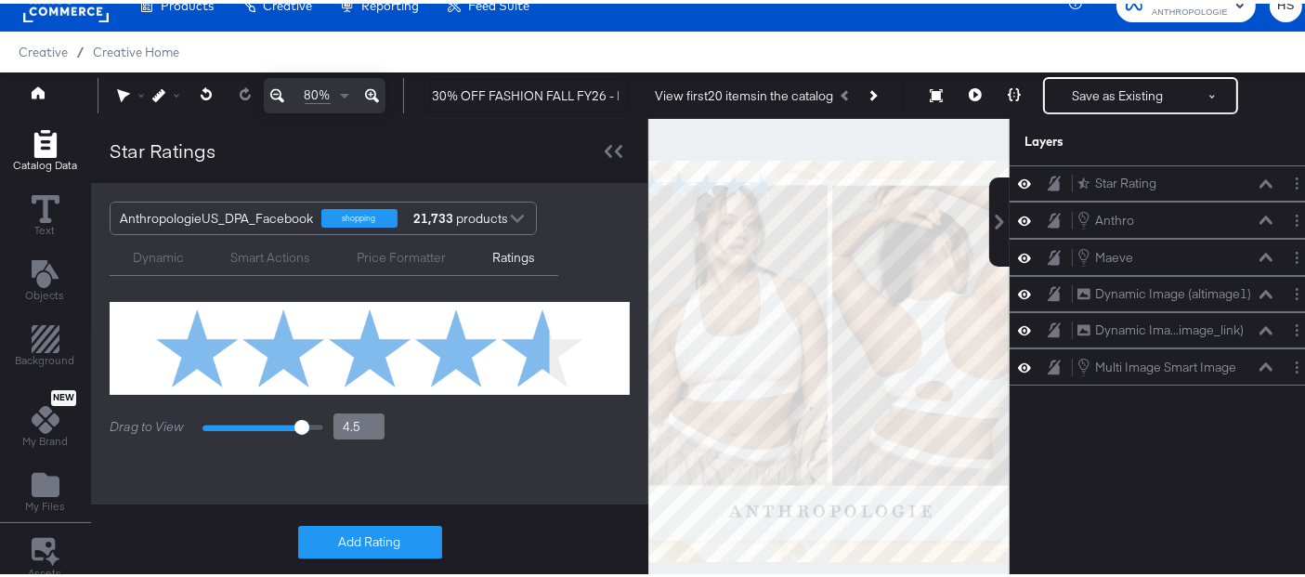
type input "4.4"
drag, startPoint x: 309, startPoint y: 422, endPoint x: 294, endPoint y: 423, distance: 14.9
click at [294, 423] on input "range" at bounding box center [264, 423] width 122 height 7
type input "4.6"
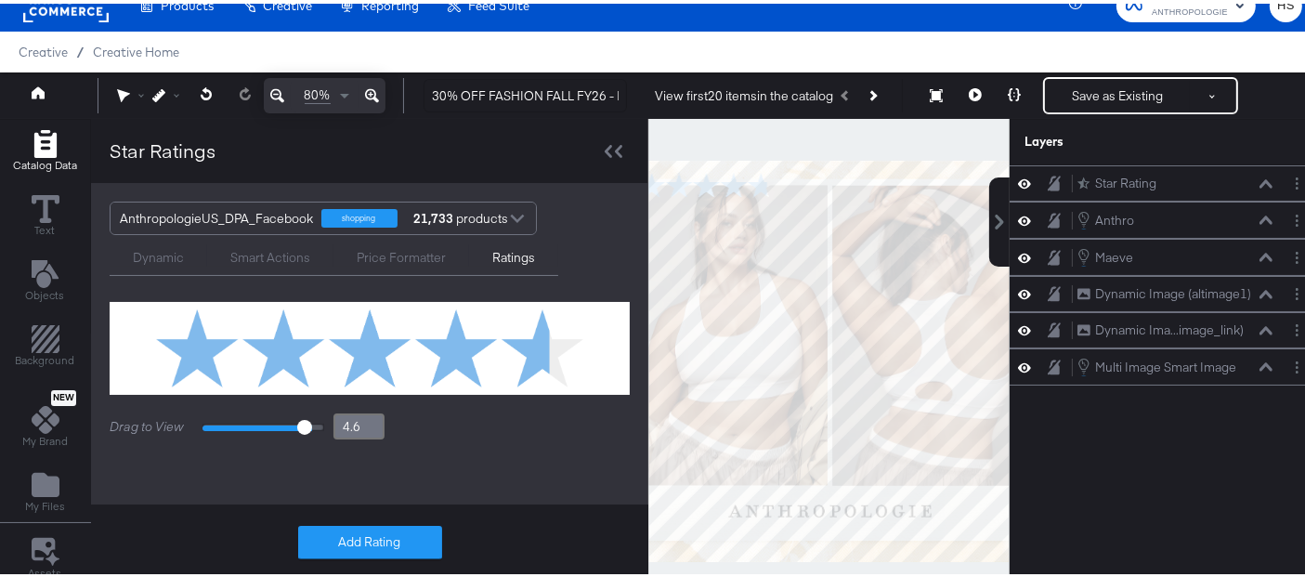
type input "4.5"
click at [297, 423] on input "range" at bounding box center [264, 423] width 122 height 7
click at [378, 546] on button "Add Rating" at bounding box center [370, 538] width 144 height 33
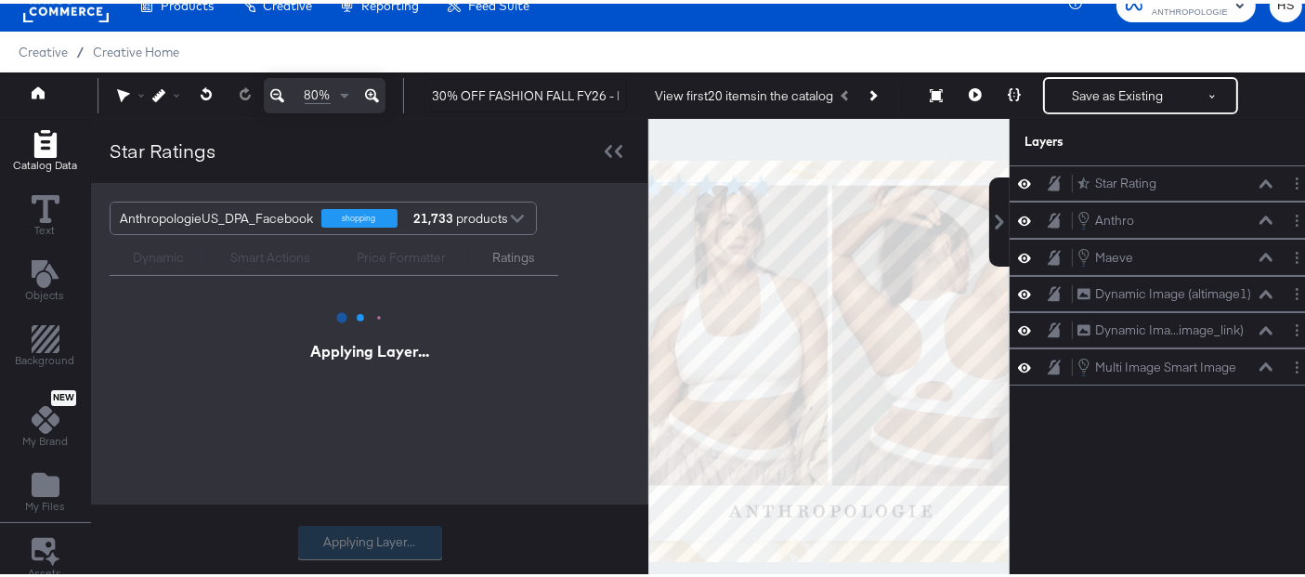
scroll to position [0, 0]
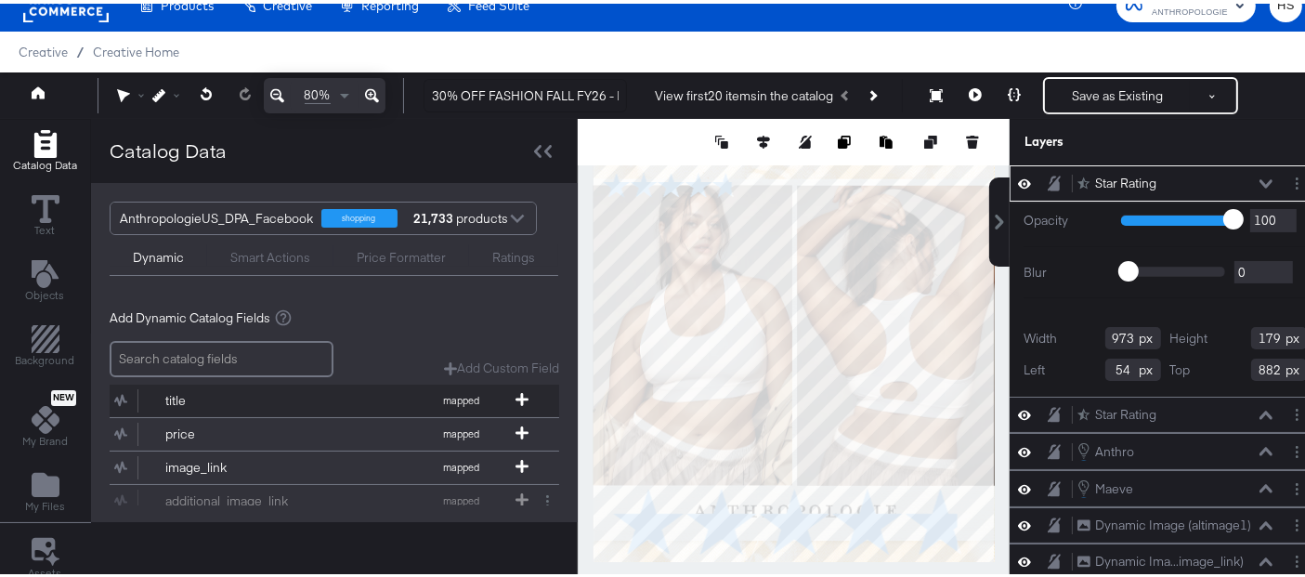
type input "690"
type input "127"
type input "934"
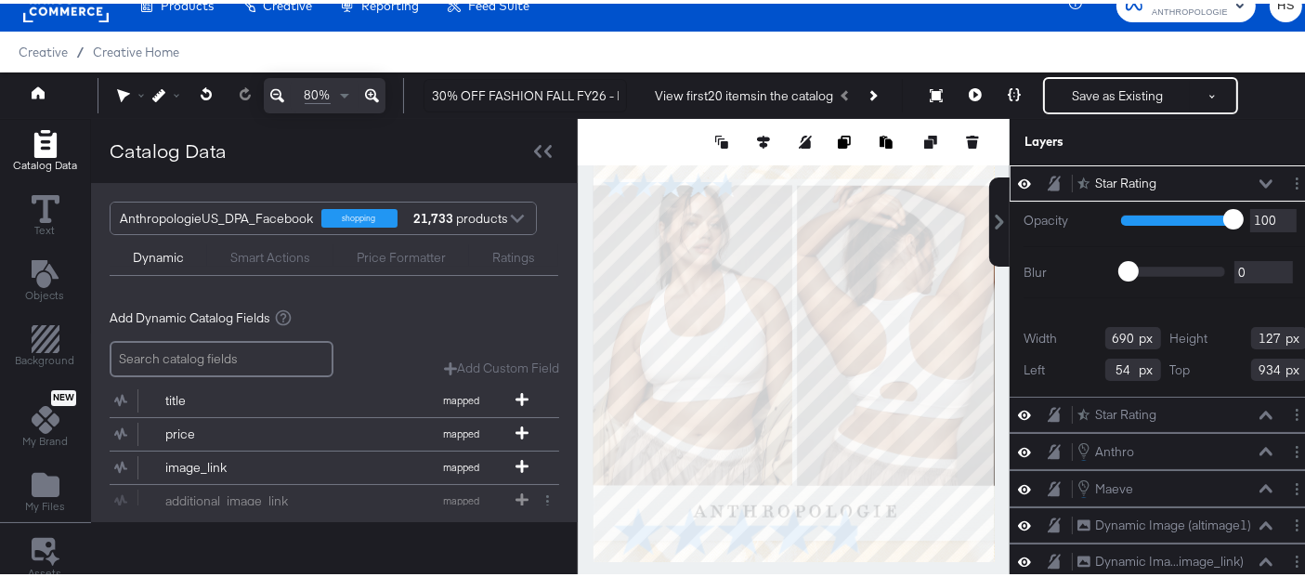
click at [492, 255] on div "Ratings" at bounding box center [513, 254] width 43 height 18
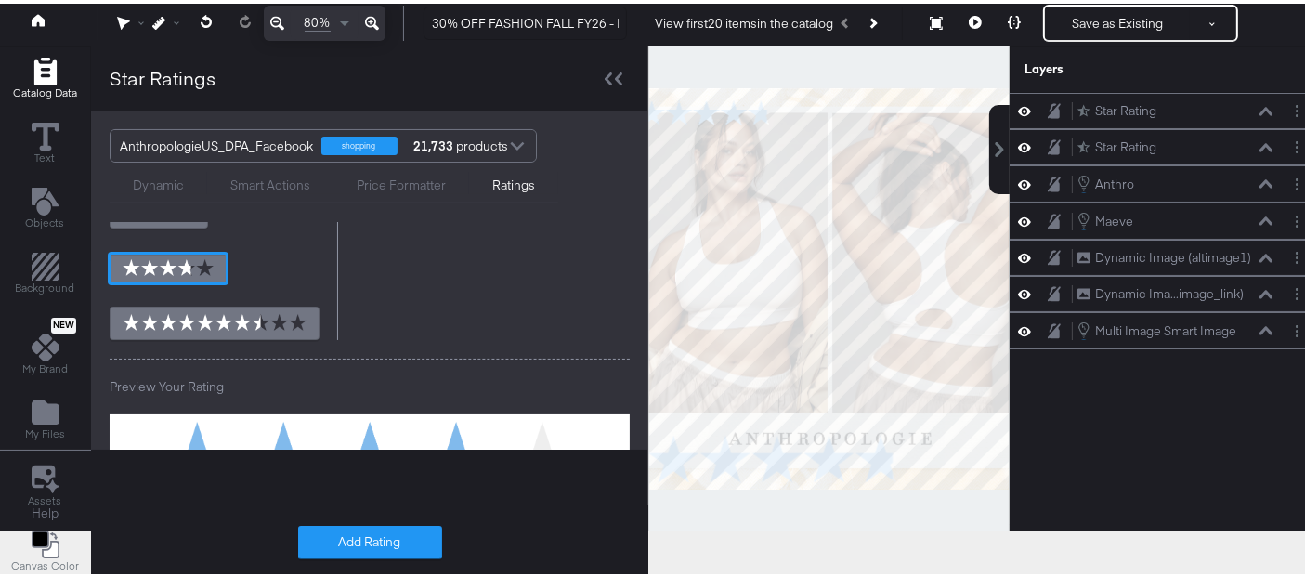
scroll to position [5, 0]
